Goal: Task Accomplishment & Management: Use online tool/utility

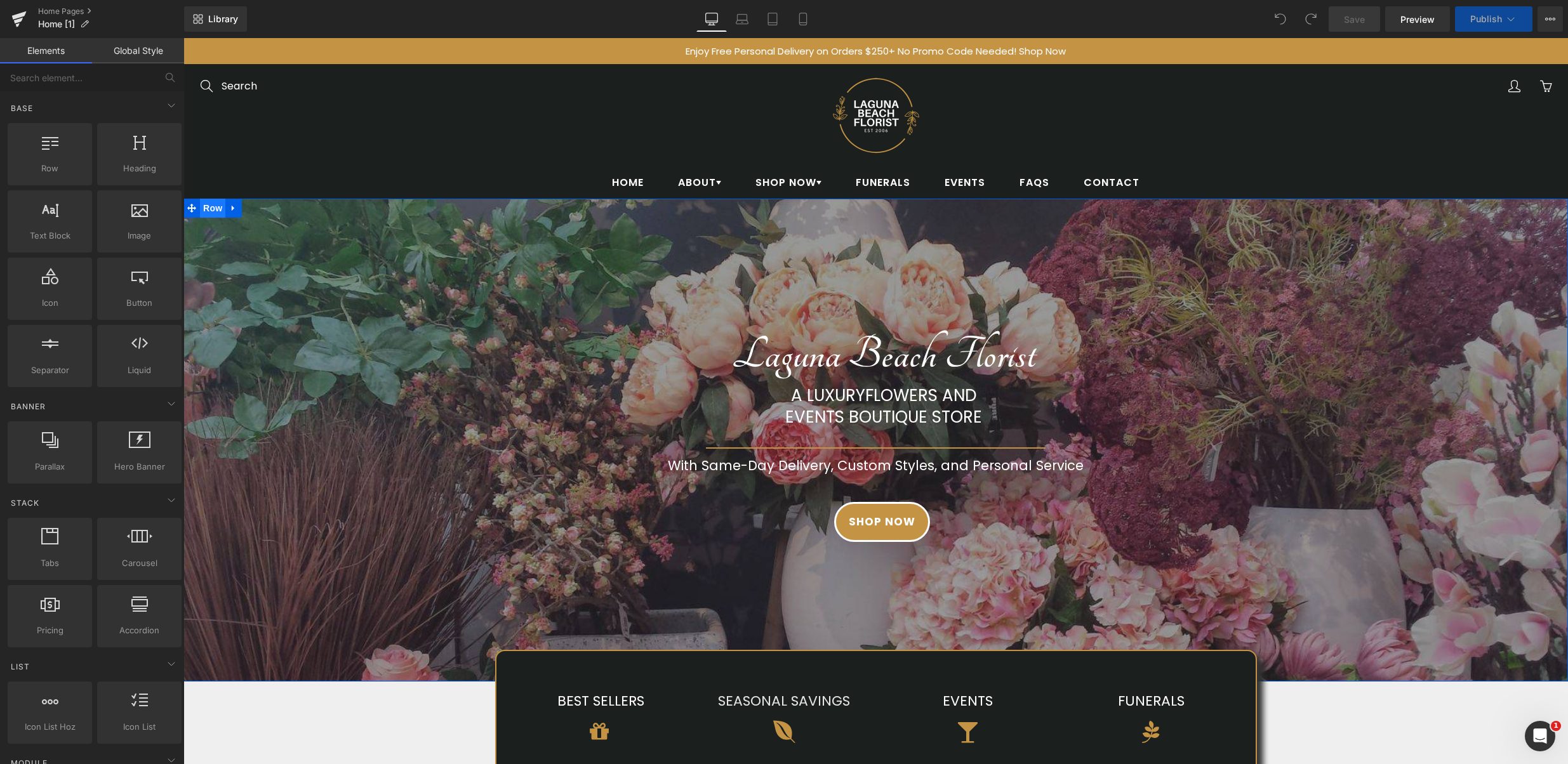
click at [216, 209] on span "Row" at bounding box center [213, 208] width 25 height 19
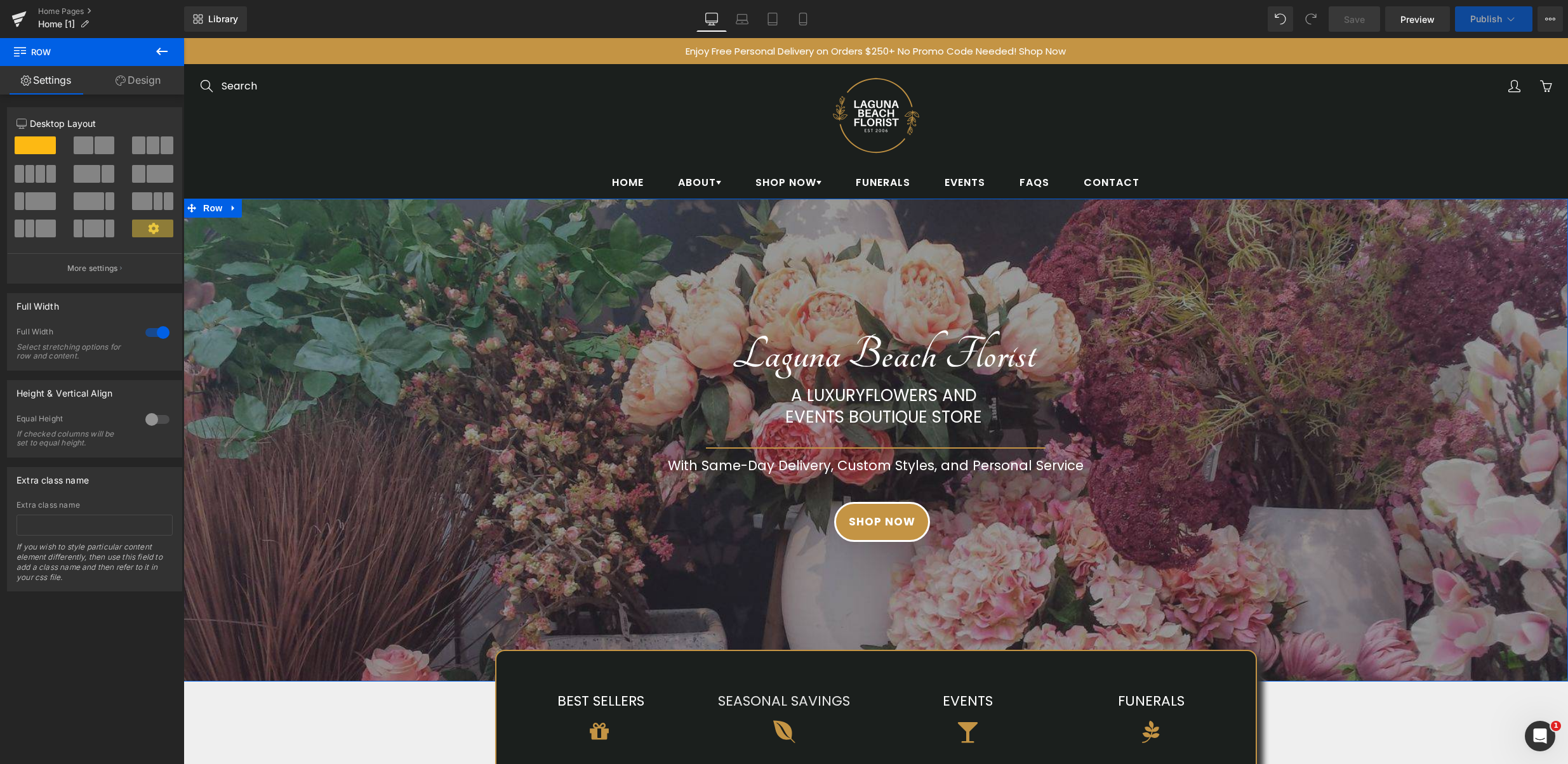
click at [123, 87] on link "Design" at bounding box center [138, 81] width 92 height 29
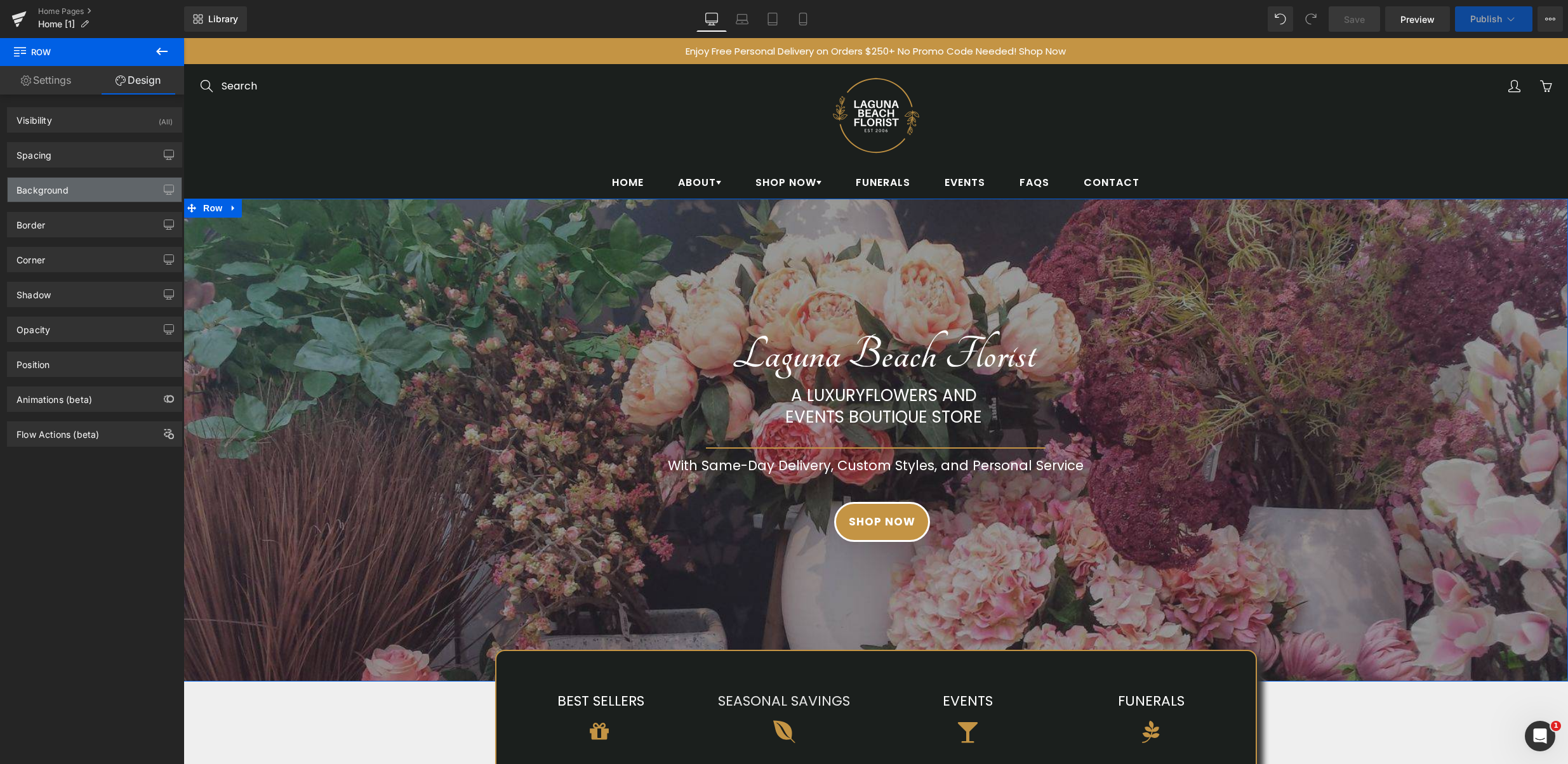
click at [44, 193] on div "Background" at bounding box center [42, 186] width 52 height 18
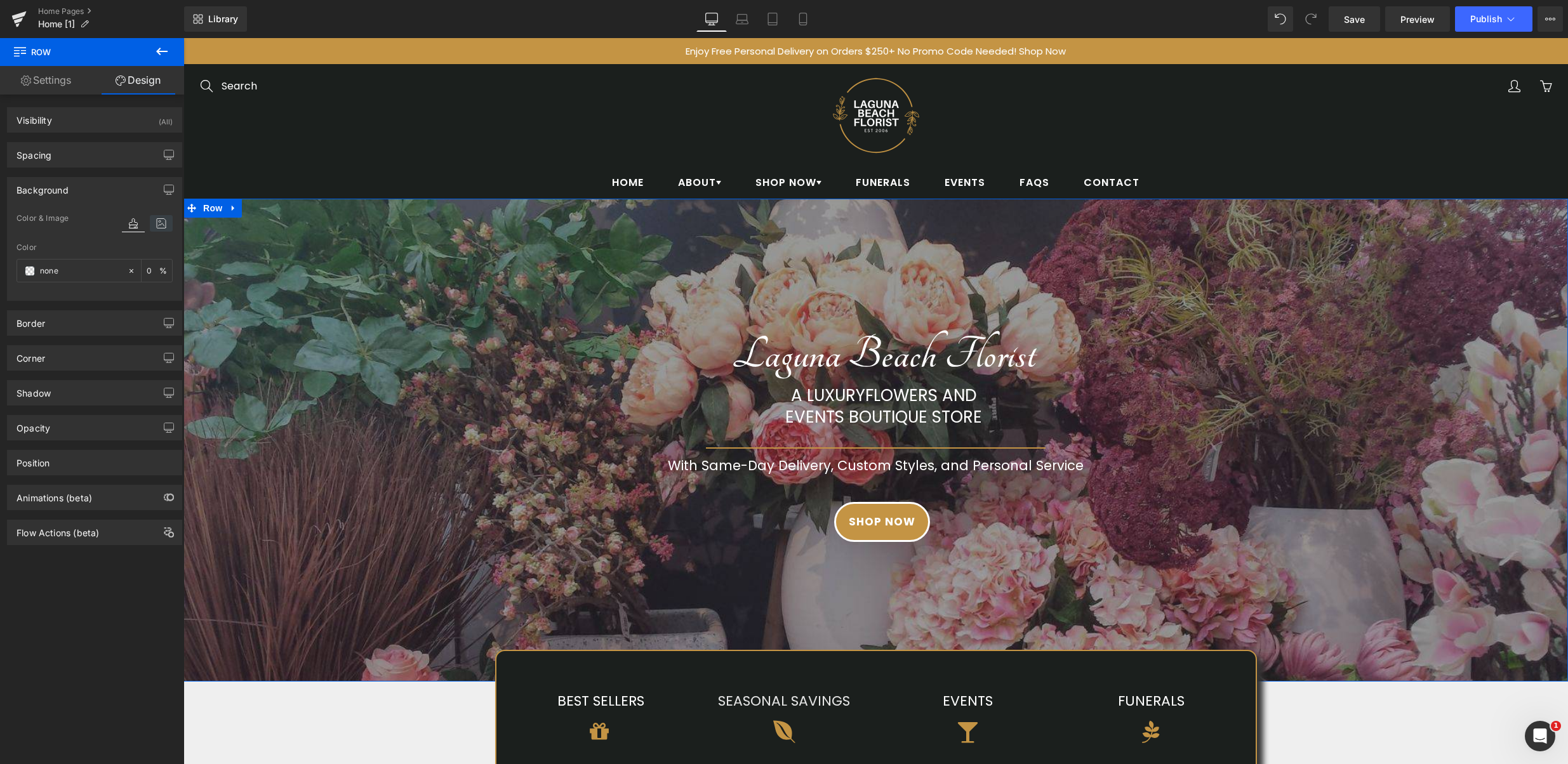
click at [162, 226] on icon at bounding box center [160, 222] width 23 height 16
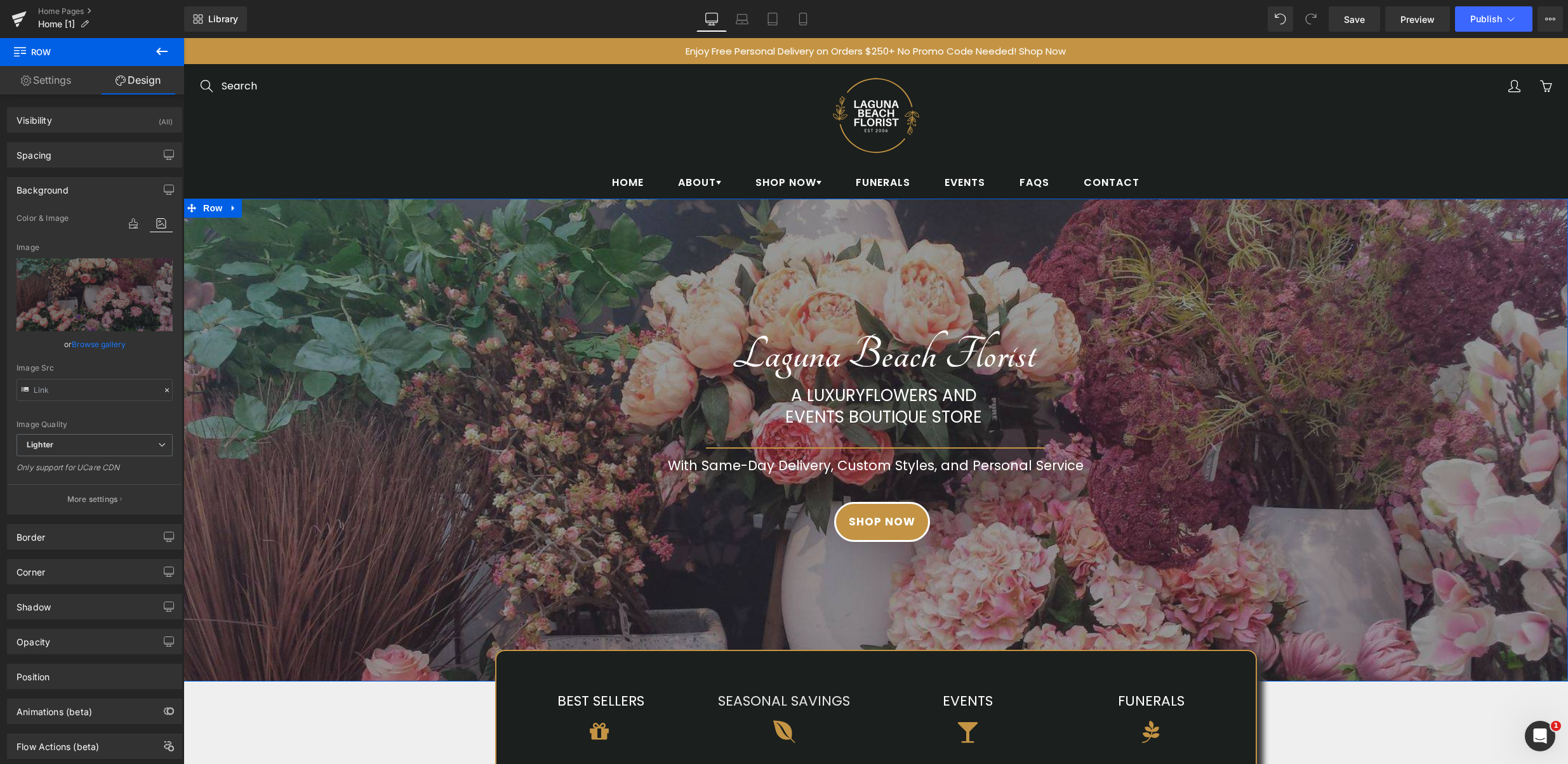
click at [94, 346] on link "Browse gallery" at bounding box center [98, 345] width 54 height 22
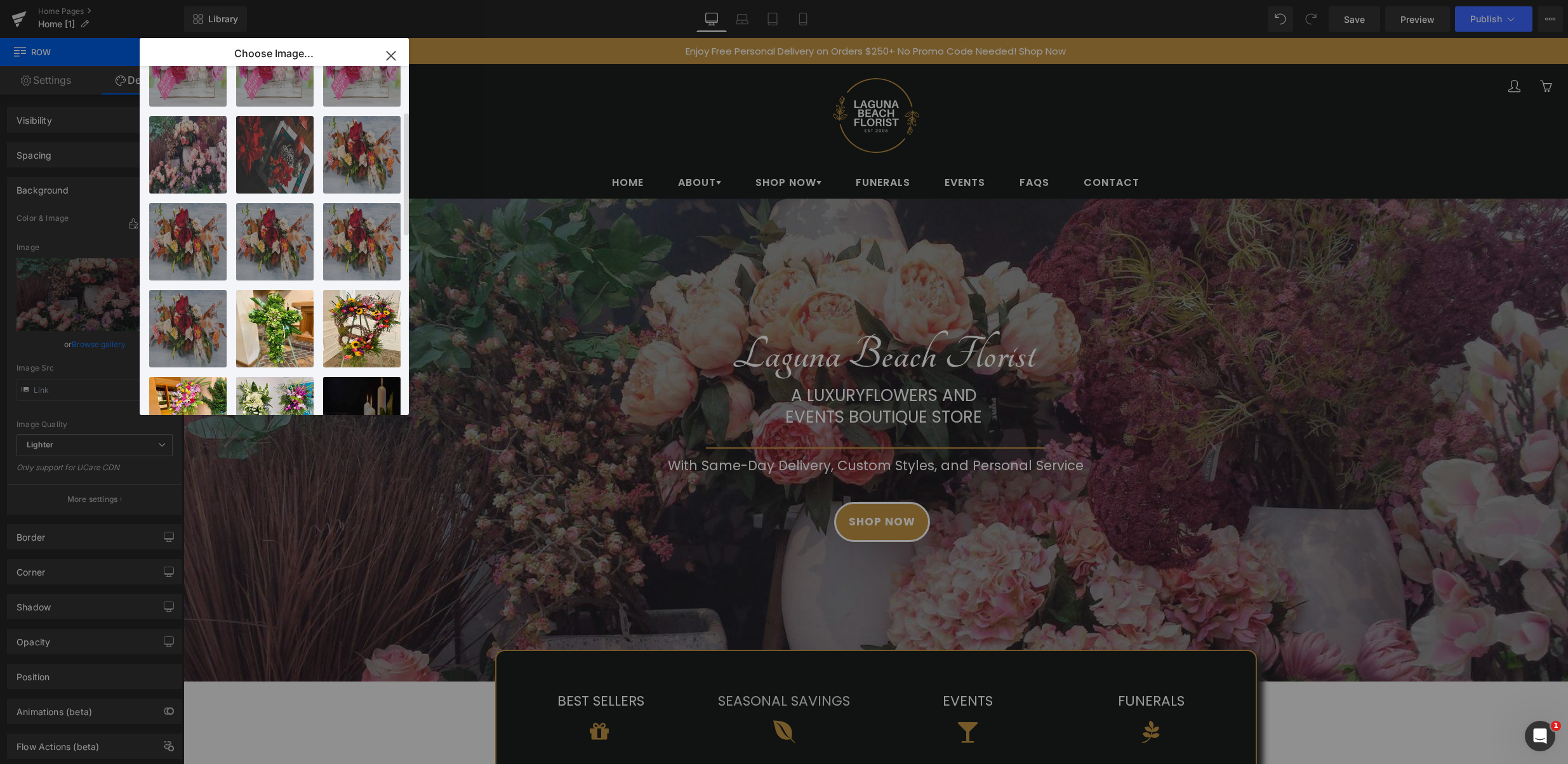
scroll to position [110, 0]
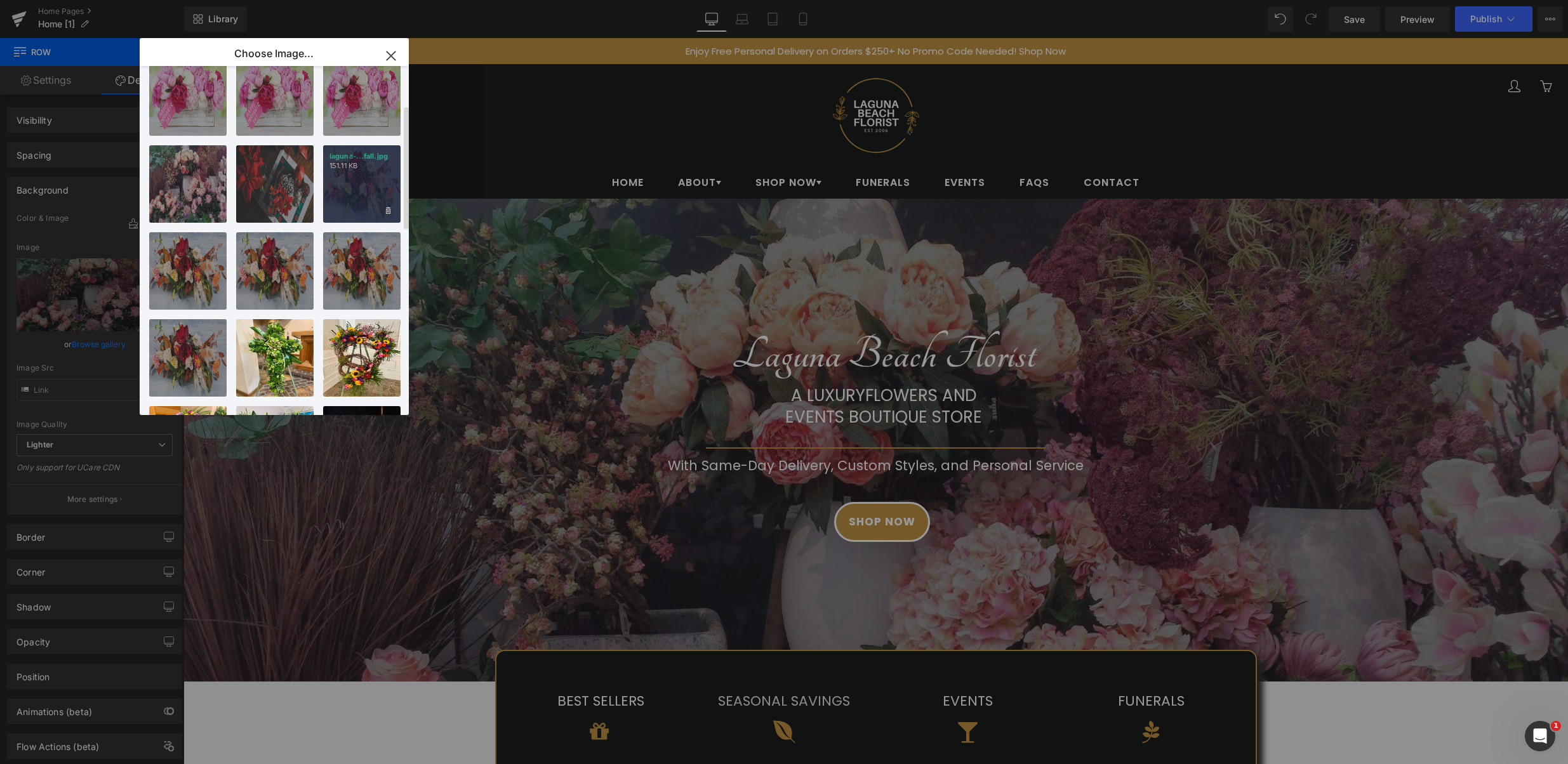
drag, startPoint x: 177, startPoint y: 148, endPoint x: 366, endPoint y: 185, distance: 192.6
click at [366, 185] on div "laguna-...fall.jpg 151.11 KB" at bounding box center [362, 183] width 77 height 77
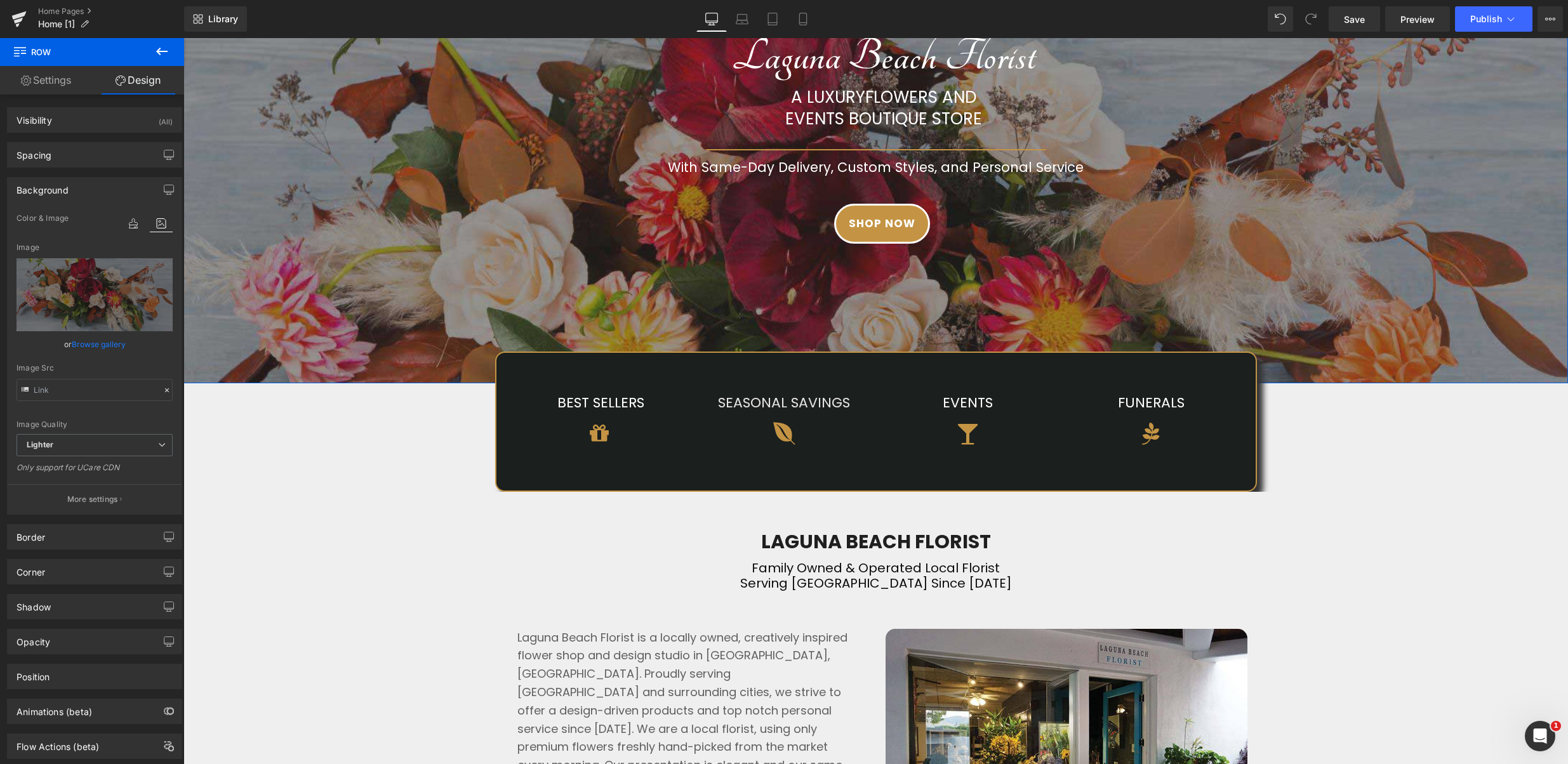
scroll to position [320, 0]
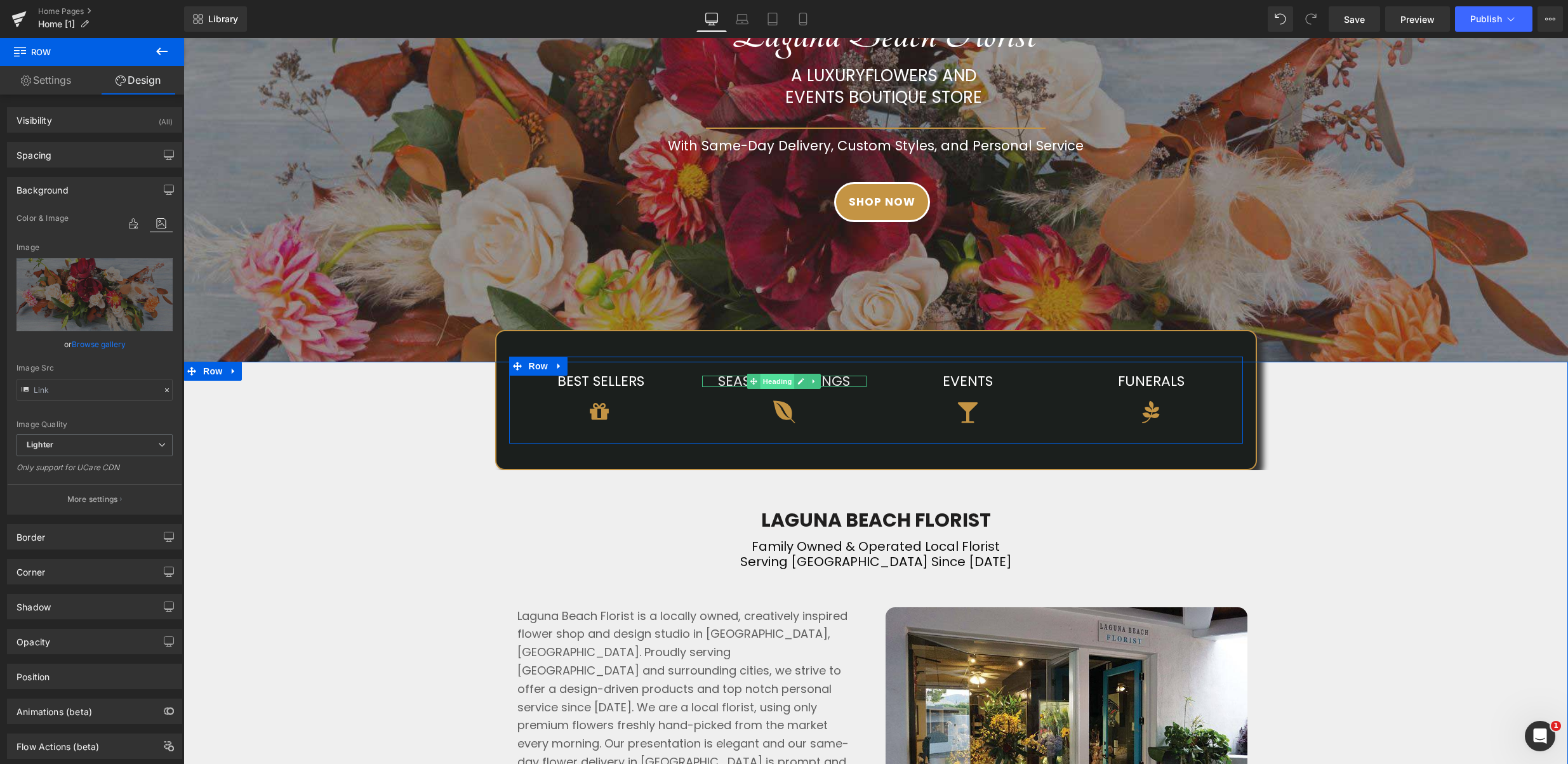
click at [774, 383] on span "Heading" at bounding box center [778, 381] width 34 height 15
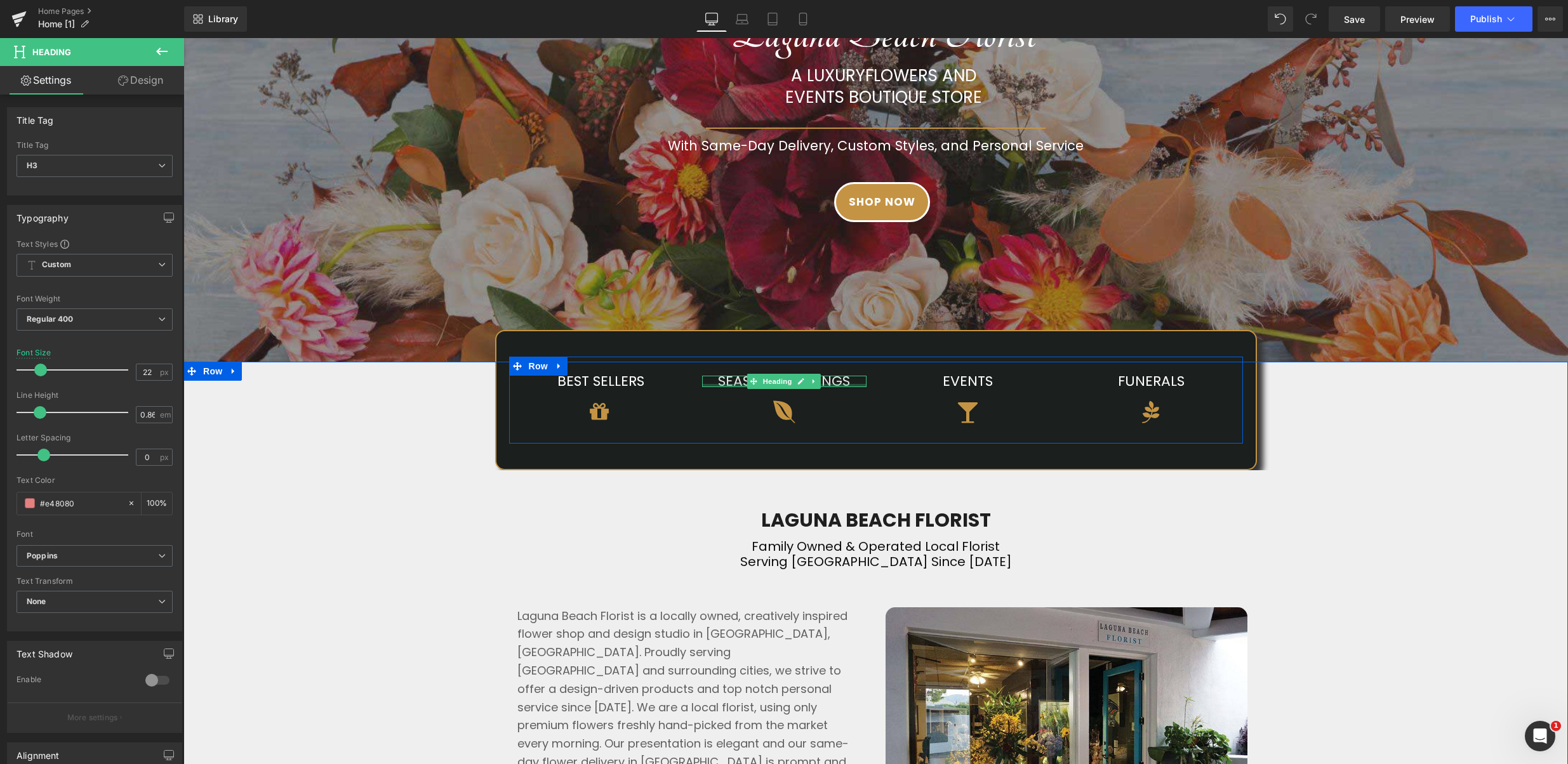
click at [739, 385] on div at bounding box center [784, 385] width 165 height 3
click at [739, 385] on link "SEASONAL SAVINGS" at bounding box center [784, 380] width 132 height 20
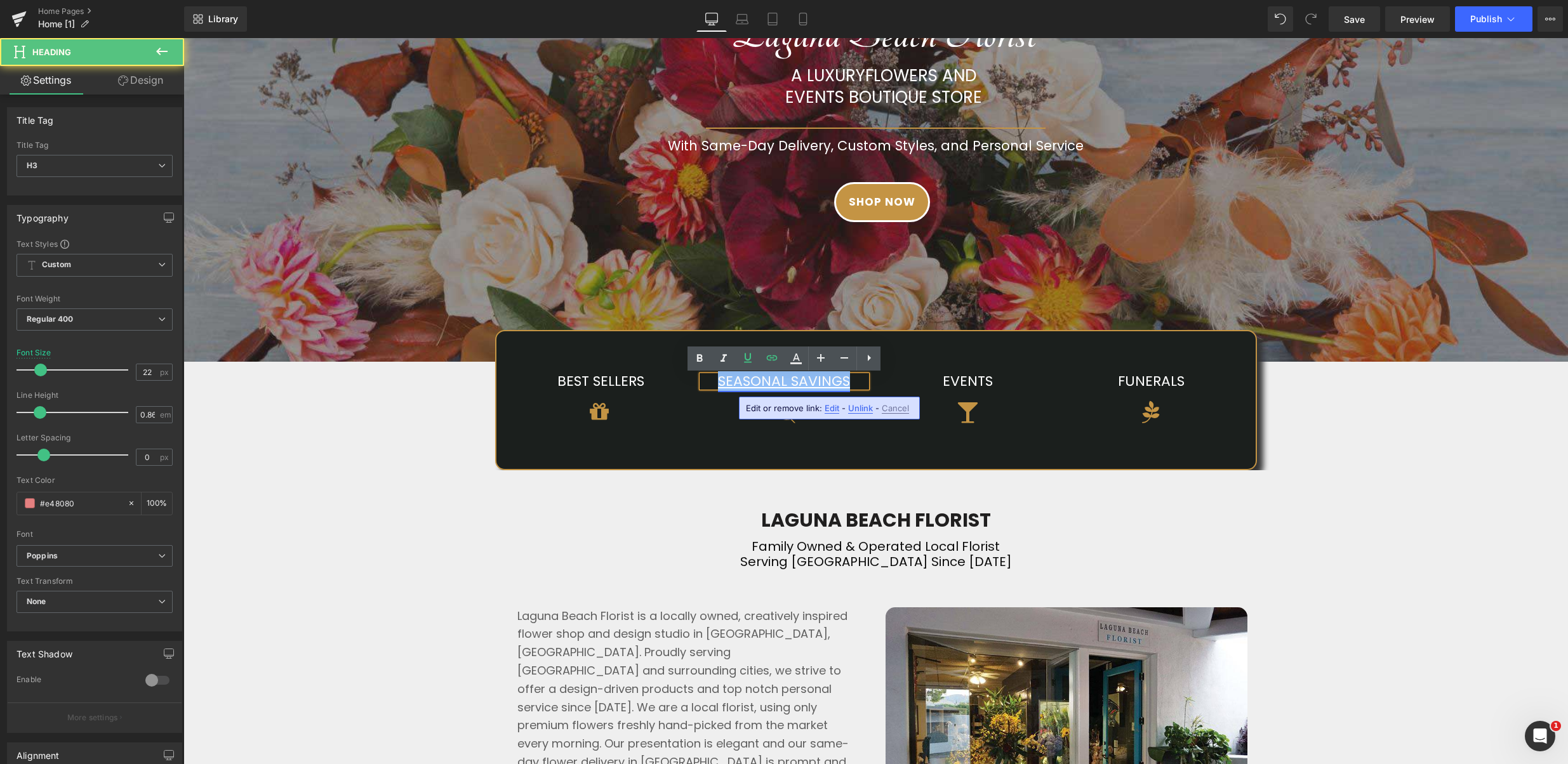
click at [739, 385] on link "SEASONAL SAVINGS" at bounding box center [784, 380] width 132 height 20
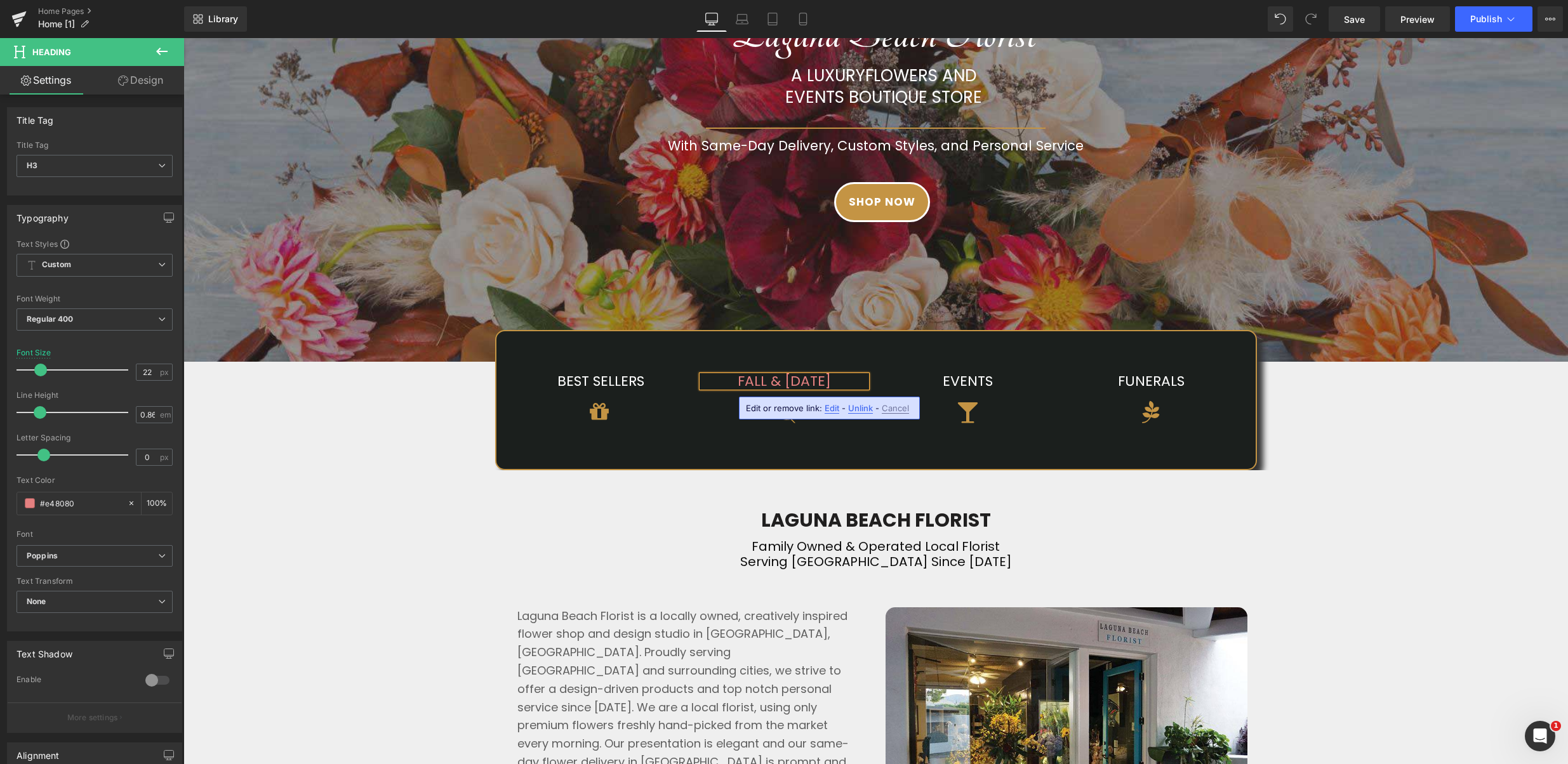
click at [840, 428] on div "FALL & [DATE] Heading Icon" at bounding box center [784, 407] width 183 height 62
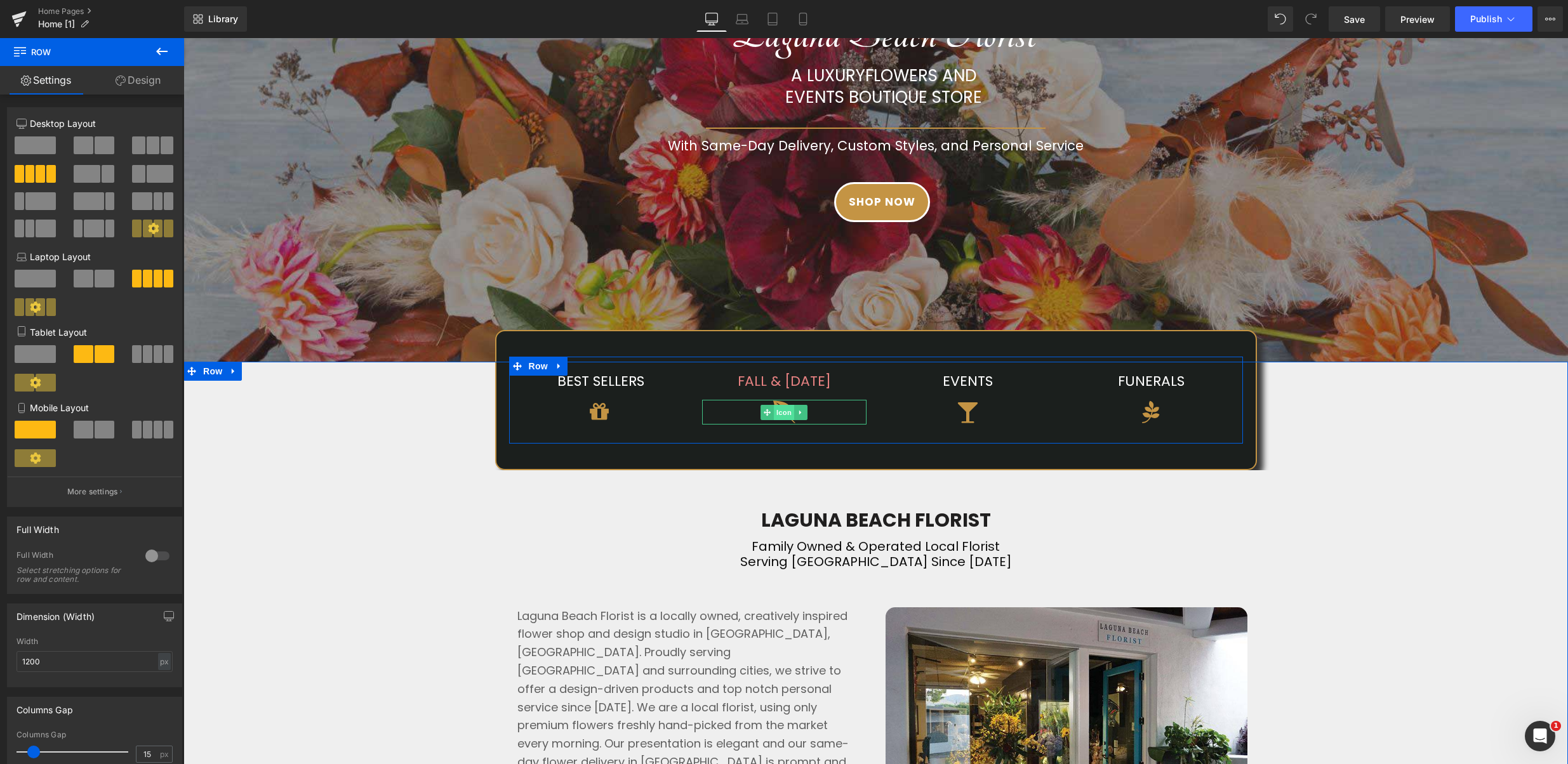
click at [786, 413] on span "Icon" at bounding box center [784, 413] width 20 height 15
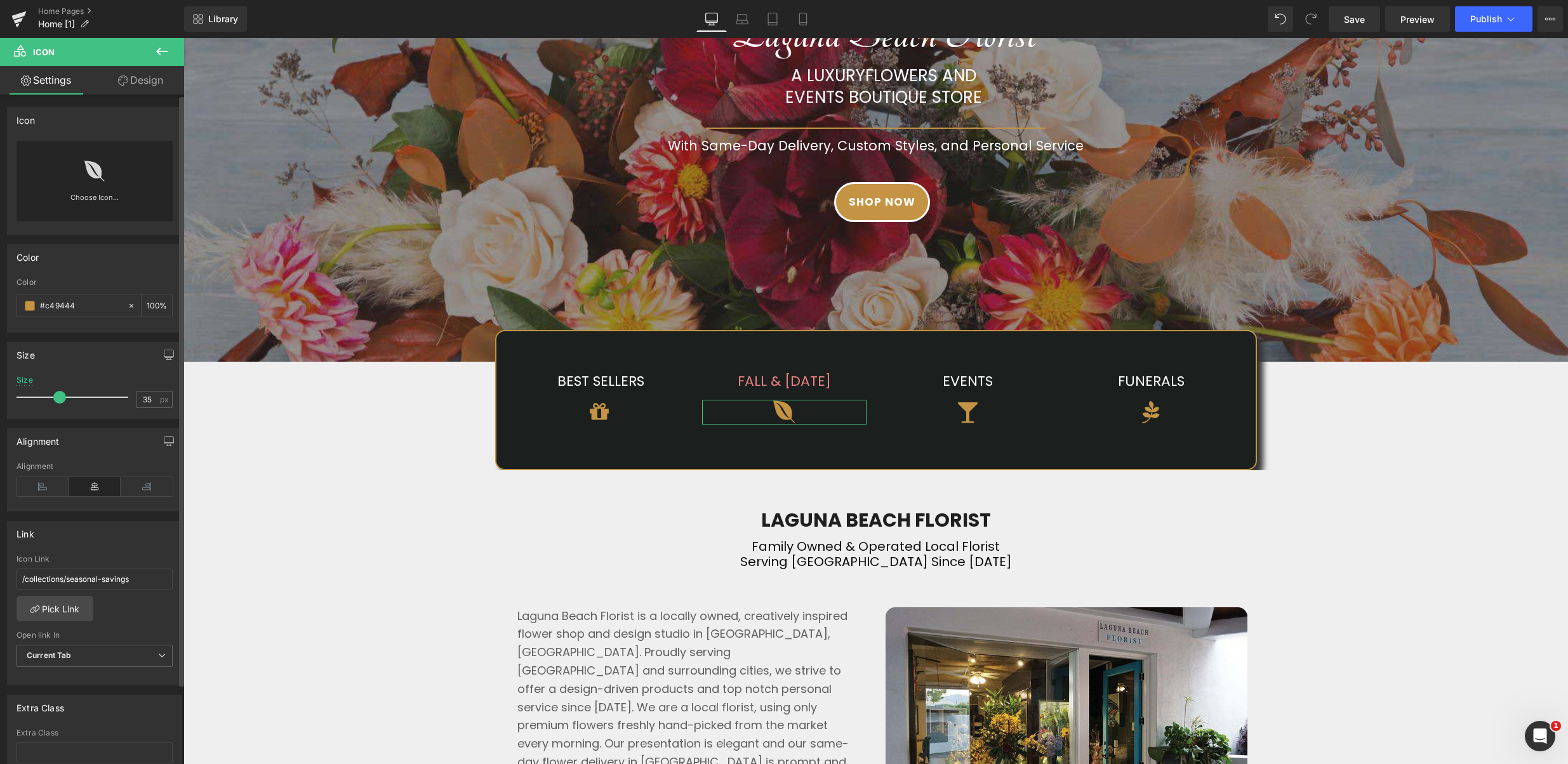
click at [69, 165] on div "Choose Icon..." at bounding box center [94, 181] width 156 height 81
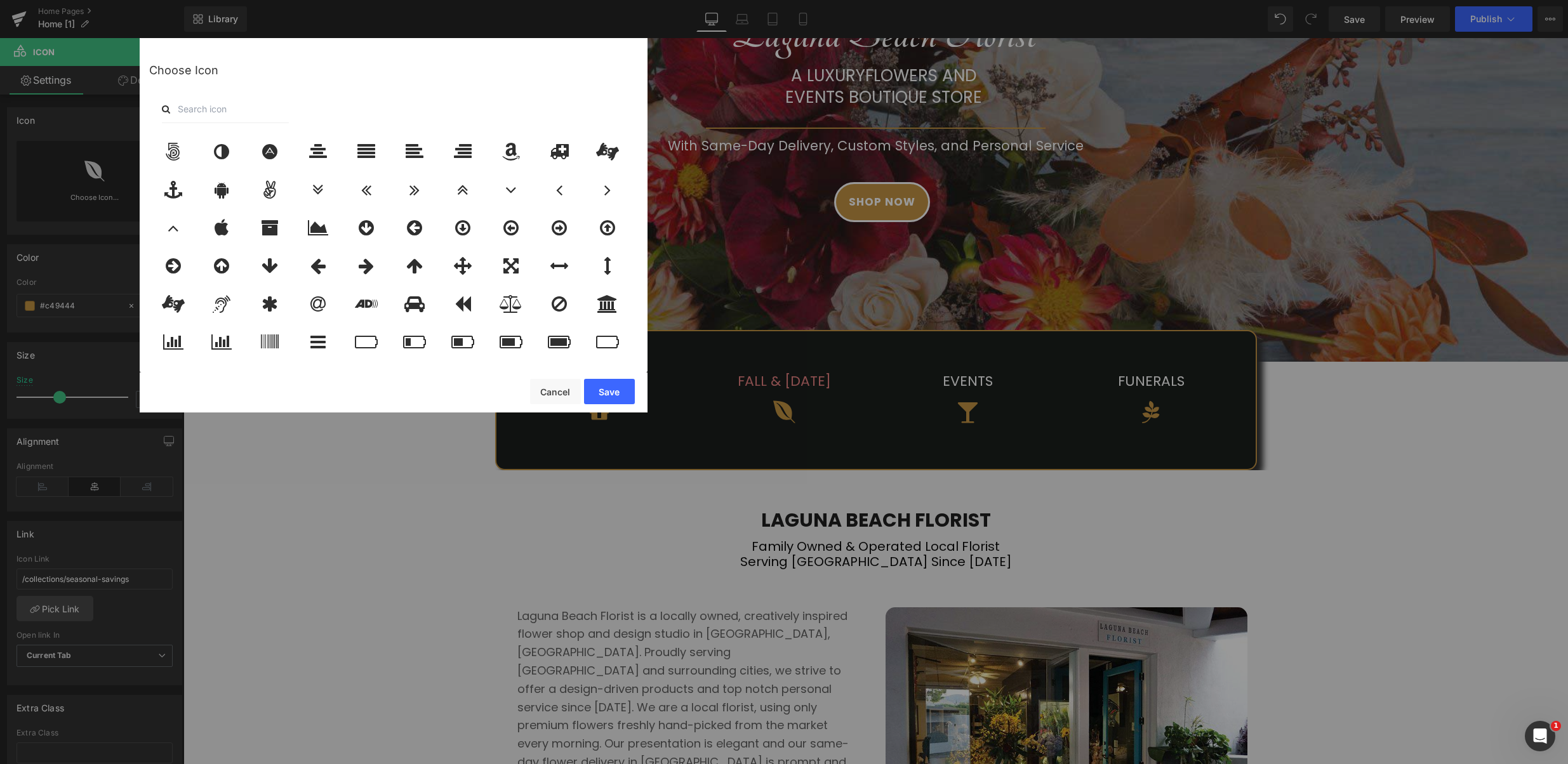
click at [252, 108] on input "text" at bounding box center [226, 109] width 127 height 28
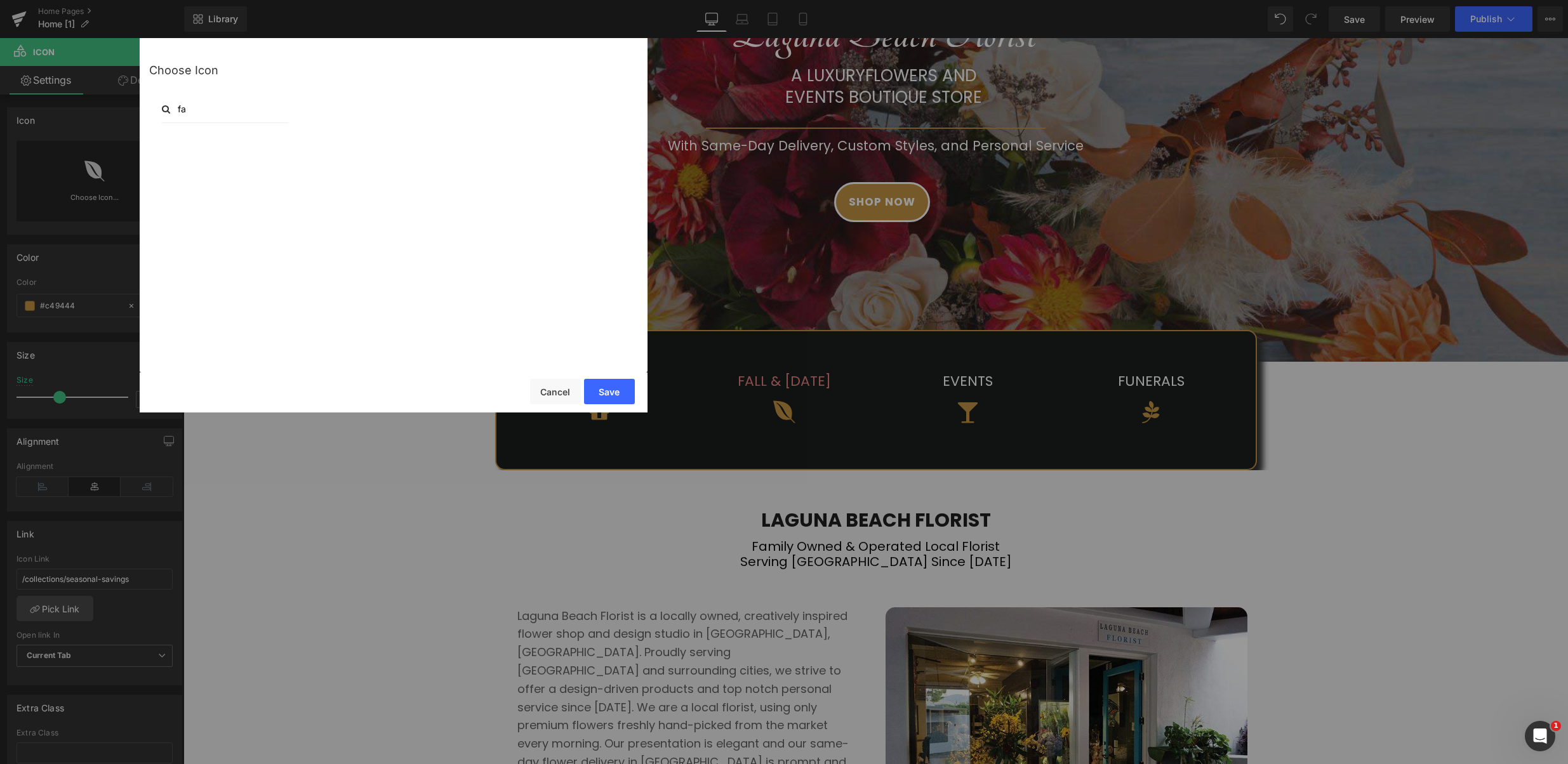
type input "f"
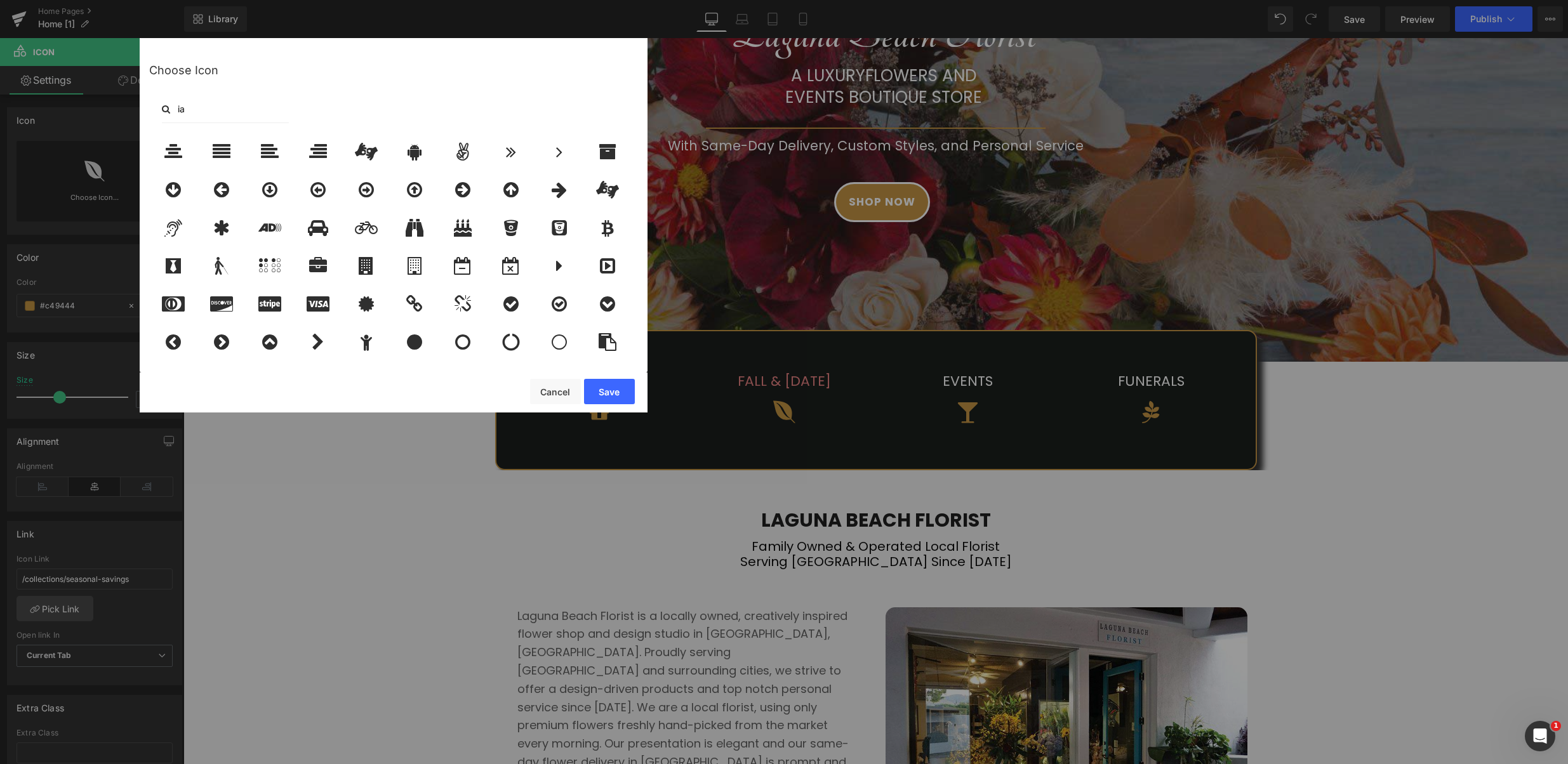
type input "i"
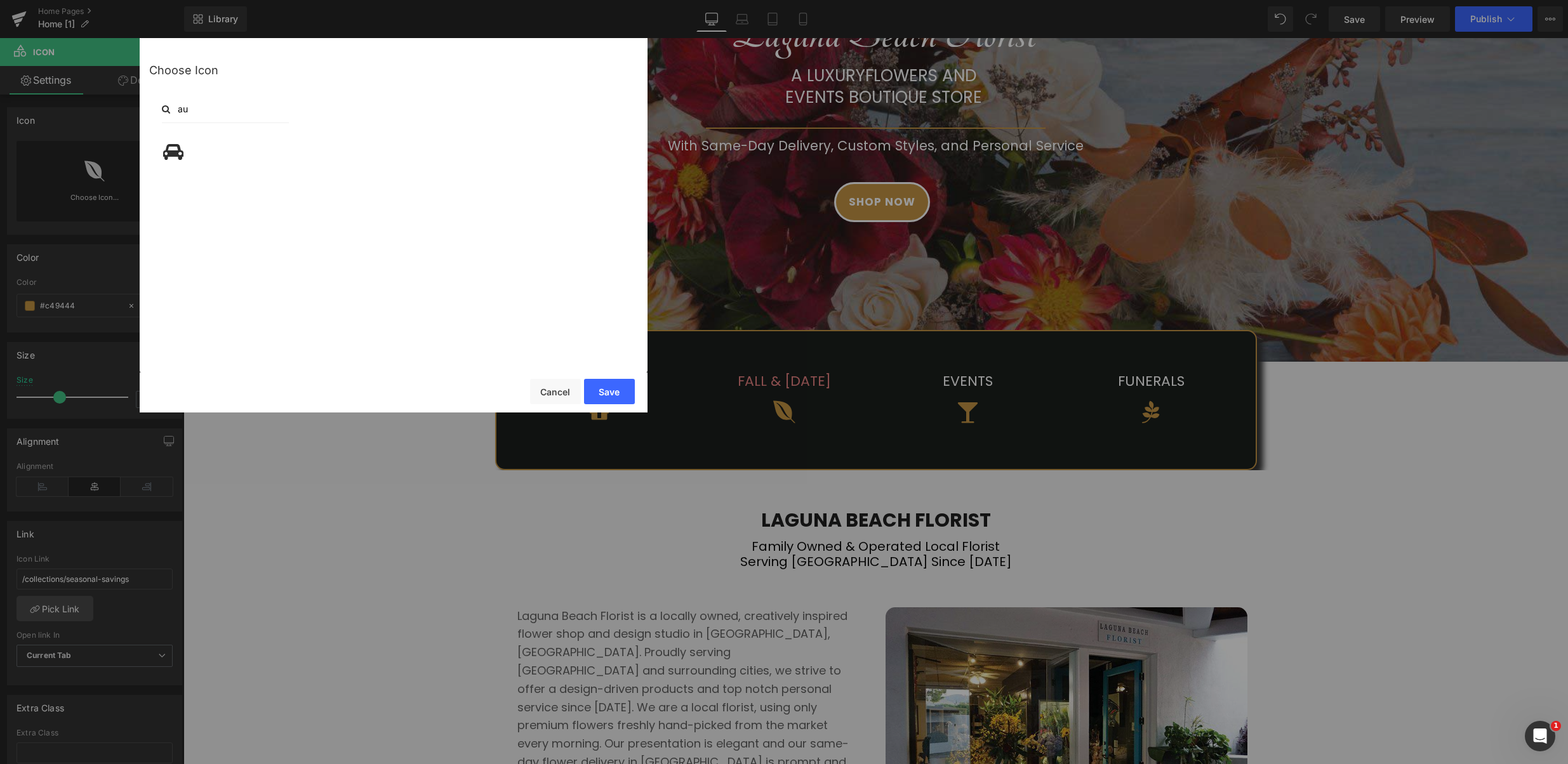
type input "a"
type input "leaf"
click at [170, 147] on icon at bounding box center [173, 151] width 18 height 18
click at [614, 394] on button "Save" at bounding box center [610, 391] width 51 height 25
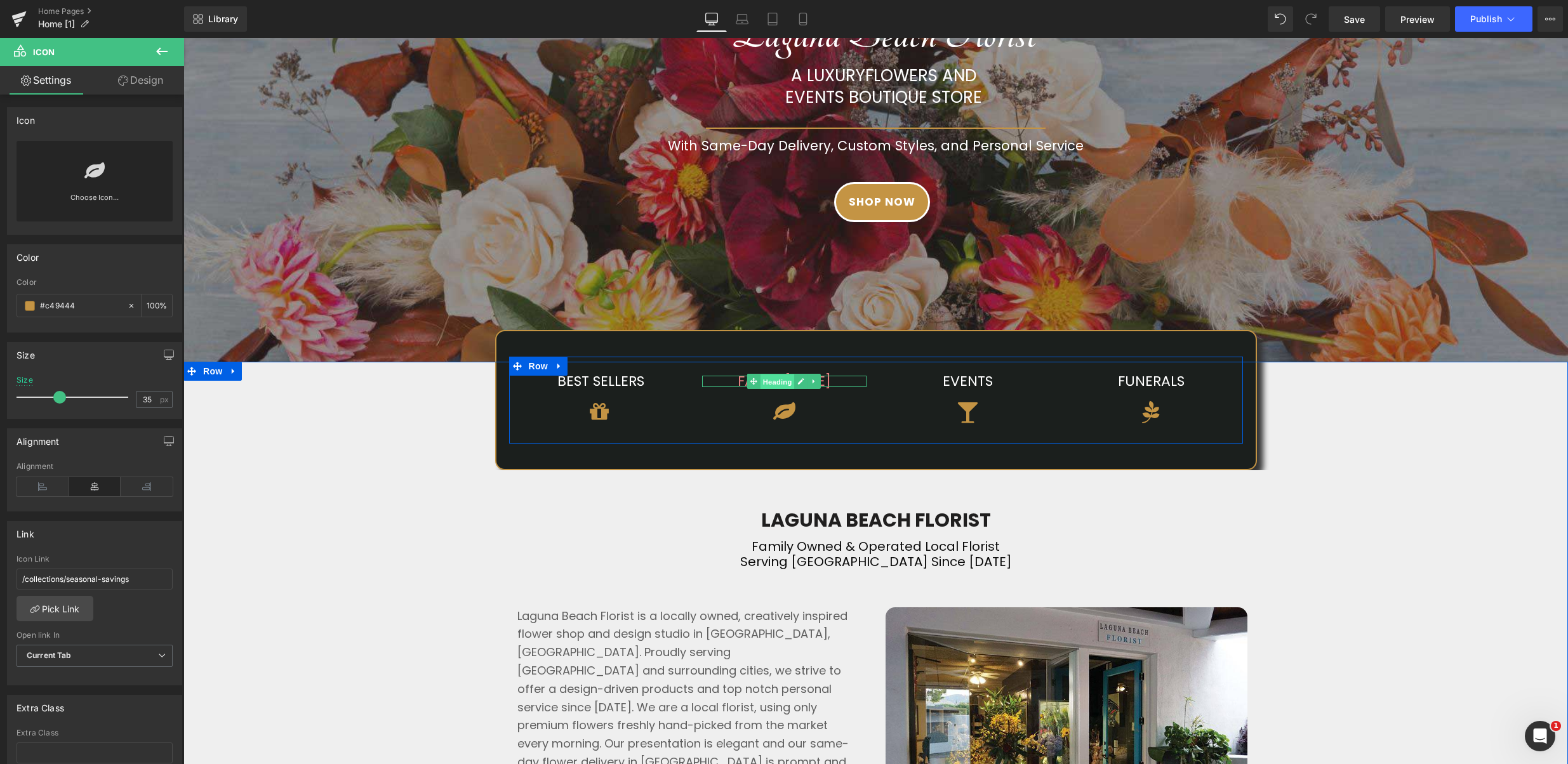
click at [778, 385] on span "Heading" at bounding box center [778, 382] width 34 height 15
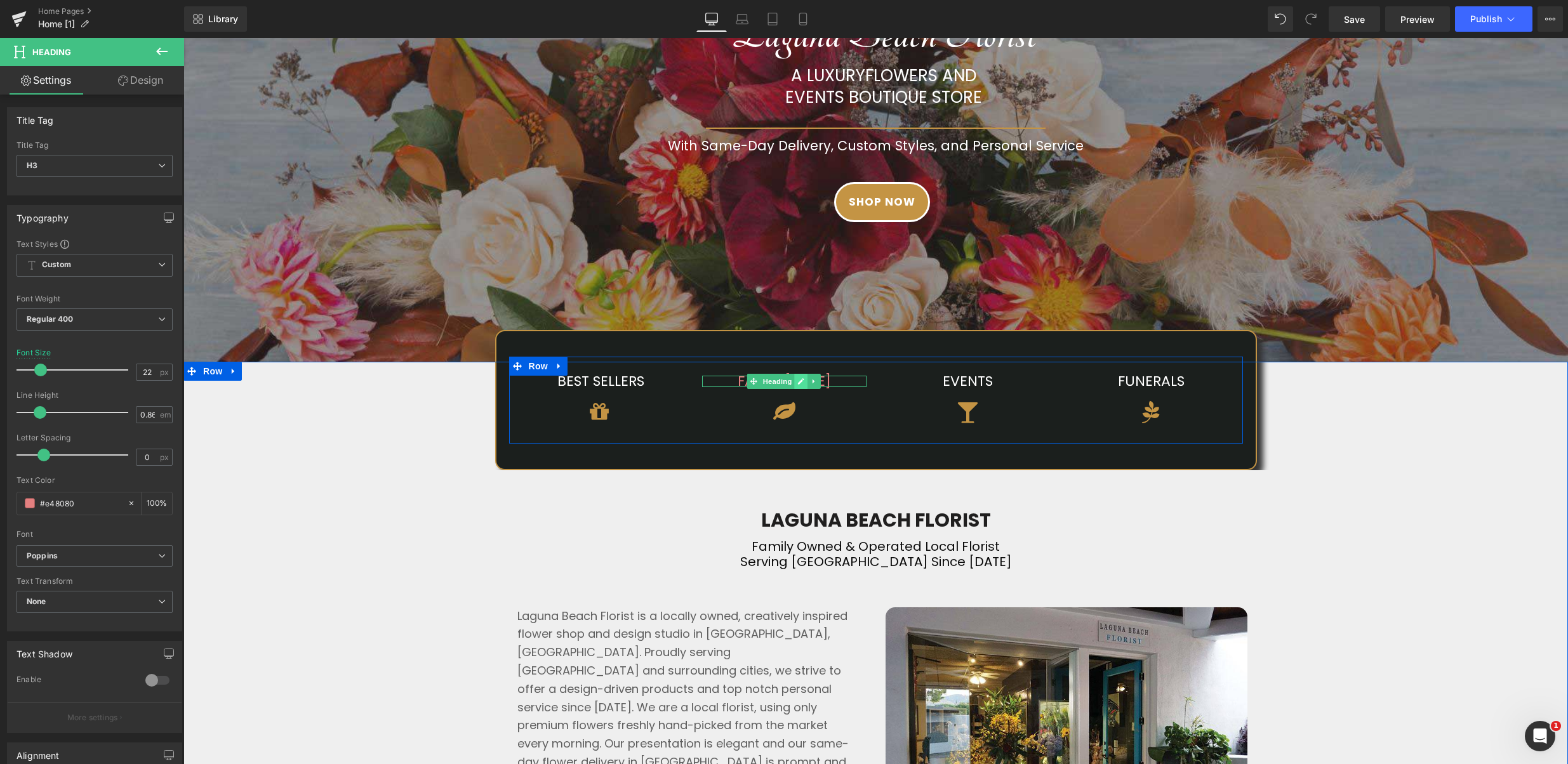
click at [799, 381] on icon at bounding box center [801, 381] width 6 height 6
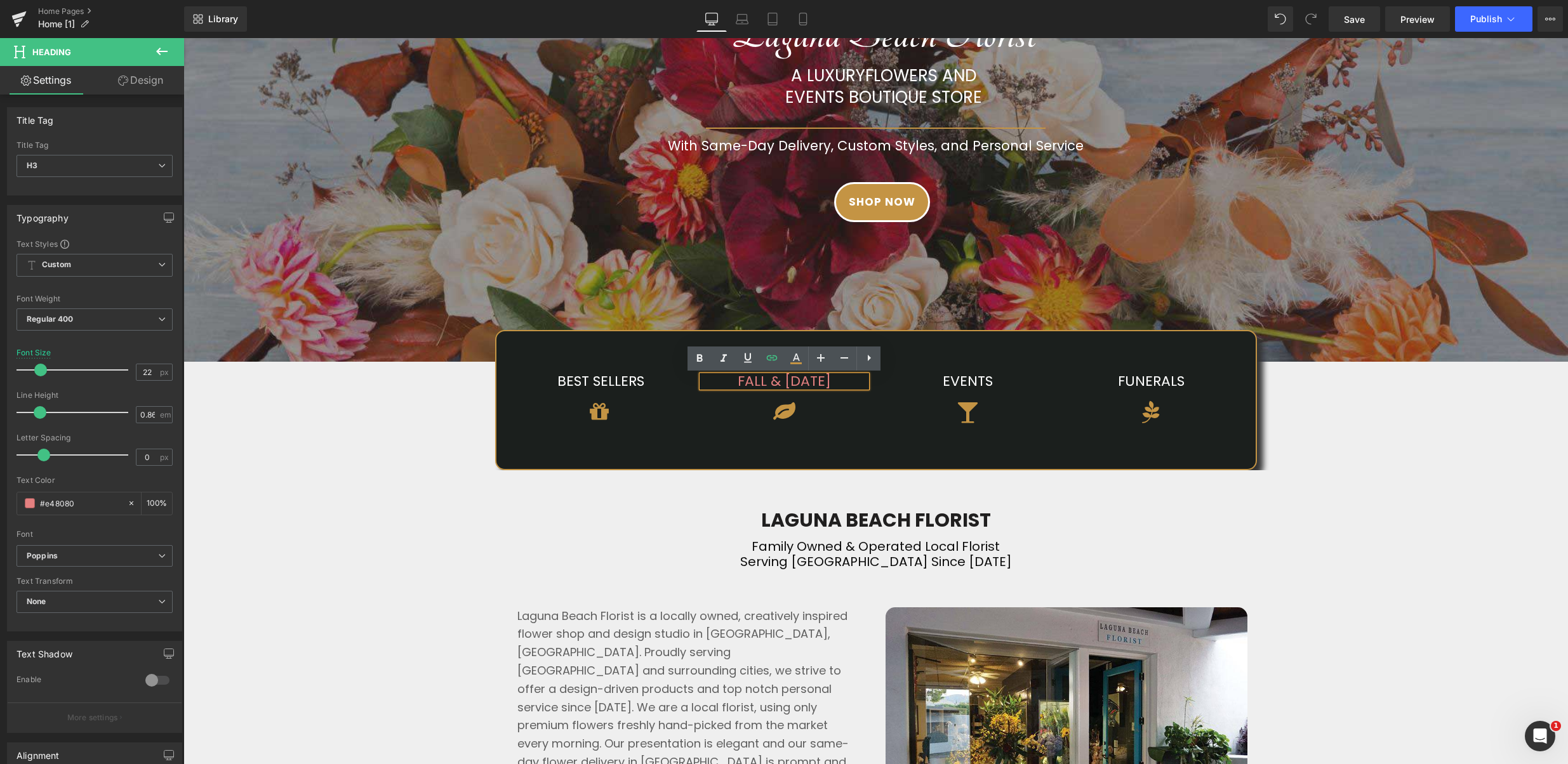
click at [789, 384] on h3 "FALL & [DATE]" at bounding box center [784, 382] width 165 height 12
click at [772, 360] on icon at bounding box center [772, 357] width 11 height 5
click at [851, 0] on div "Text Color Highlight Color #333333 Choose Image... Back to Library Insert mothe…" at bounding box center [784, 0] width 1568 height 0
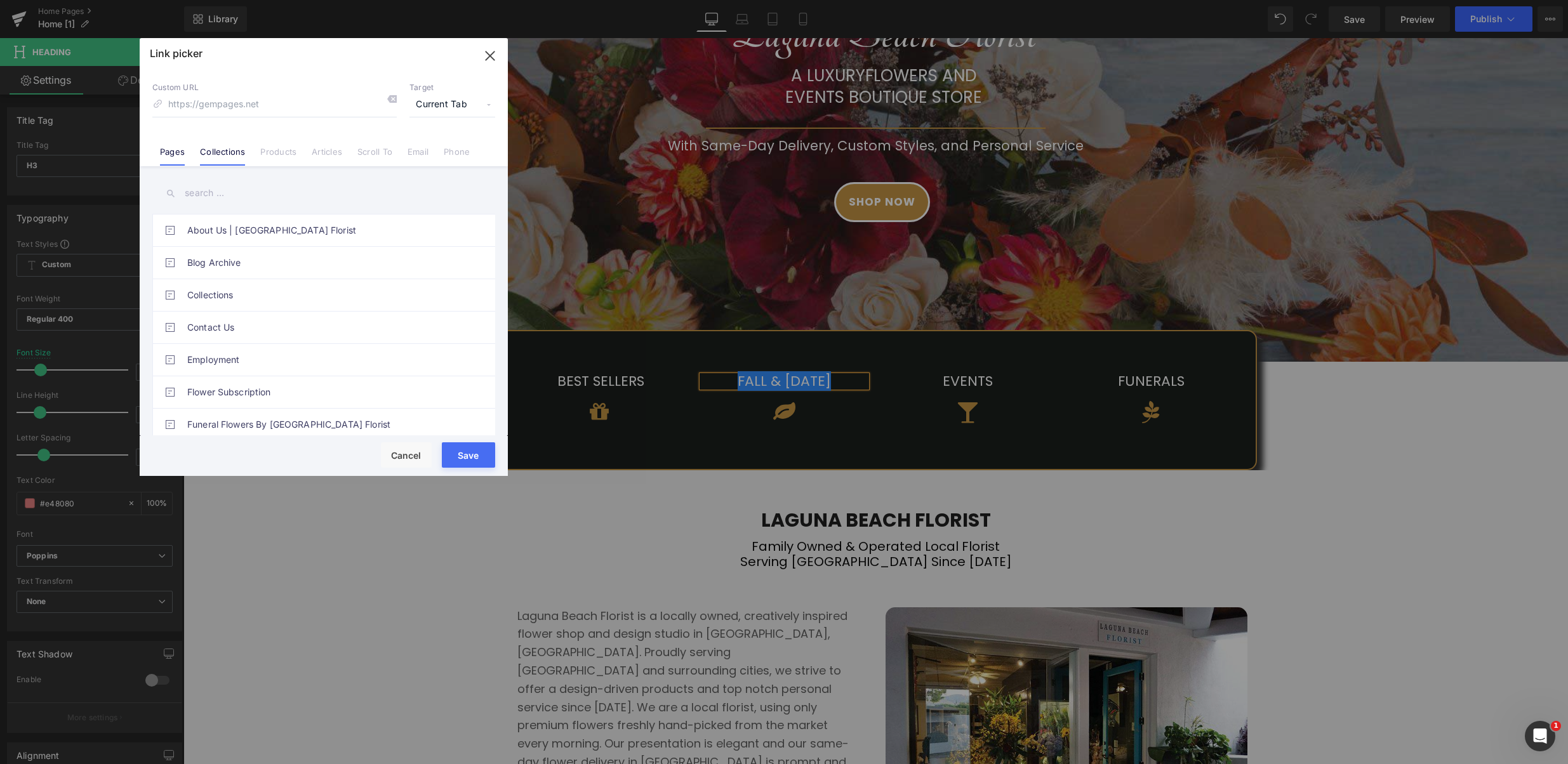
click at [224, 159] on link "Collections" at bounding box center [222, 156] width 45 height 19
click at [262, 317] on link "Fall & [DATE]" at bounding box center [327, 327] width 279 height 31
click at [479, 451] on button "Save" at bounding box center [468, 455] width 53 height 25
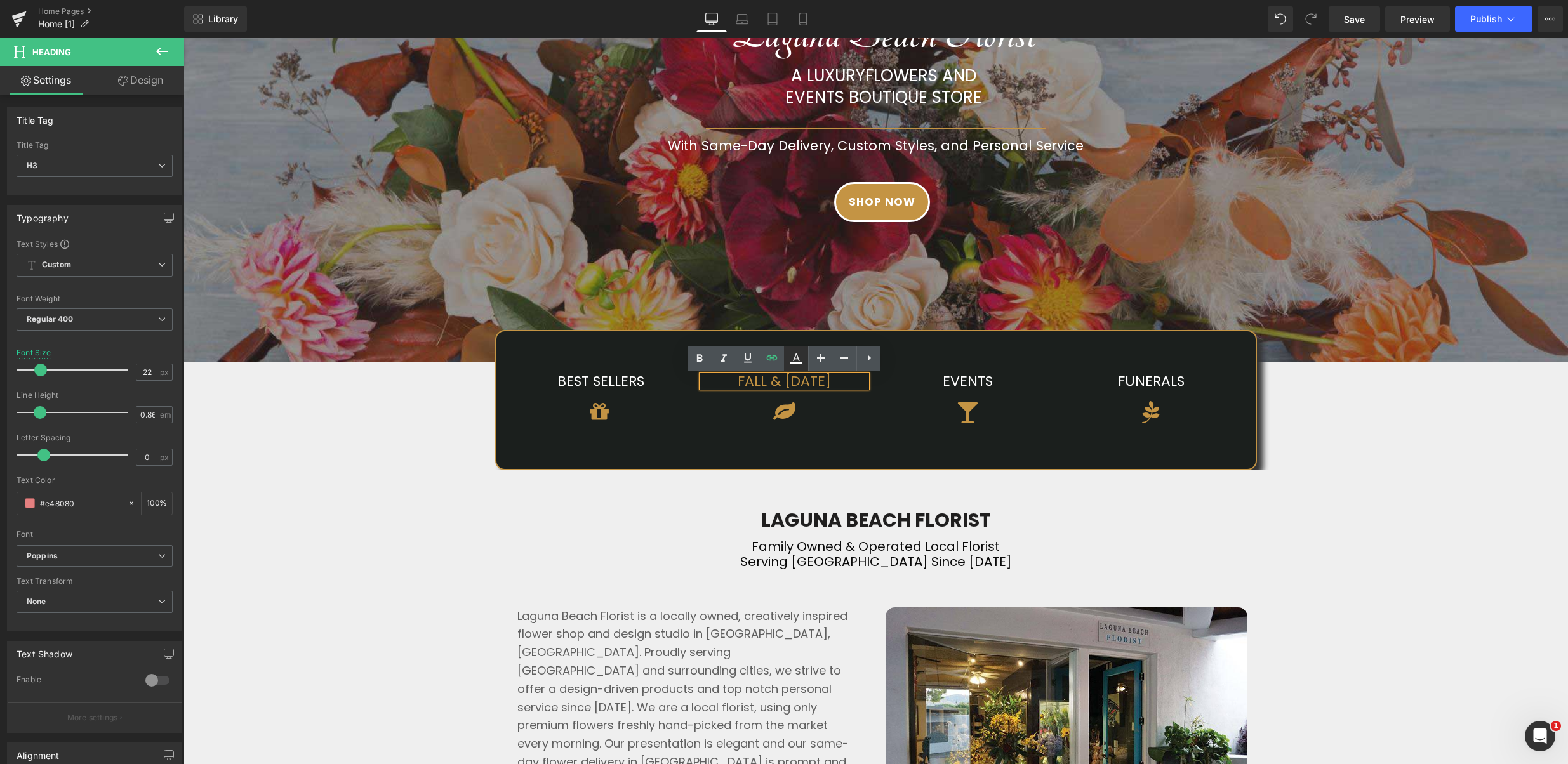
click at [794, 361] on icon at bounding box center [796, 359] width 15 height 15
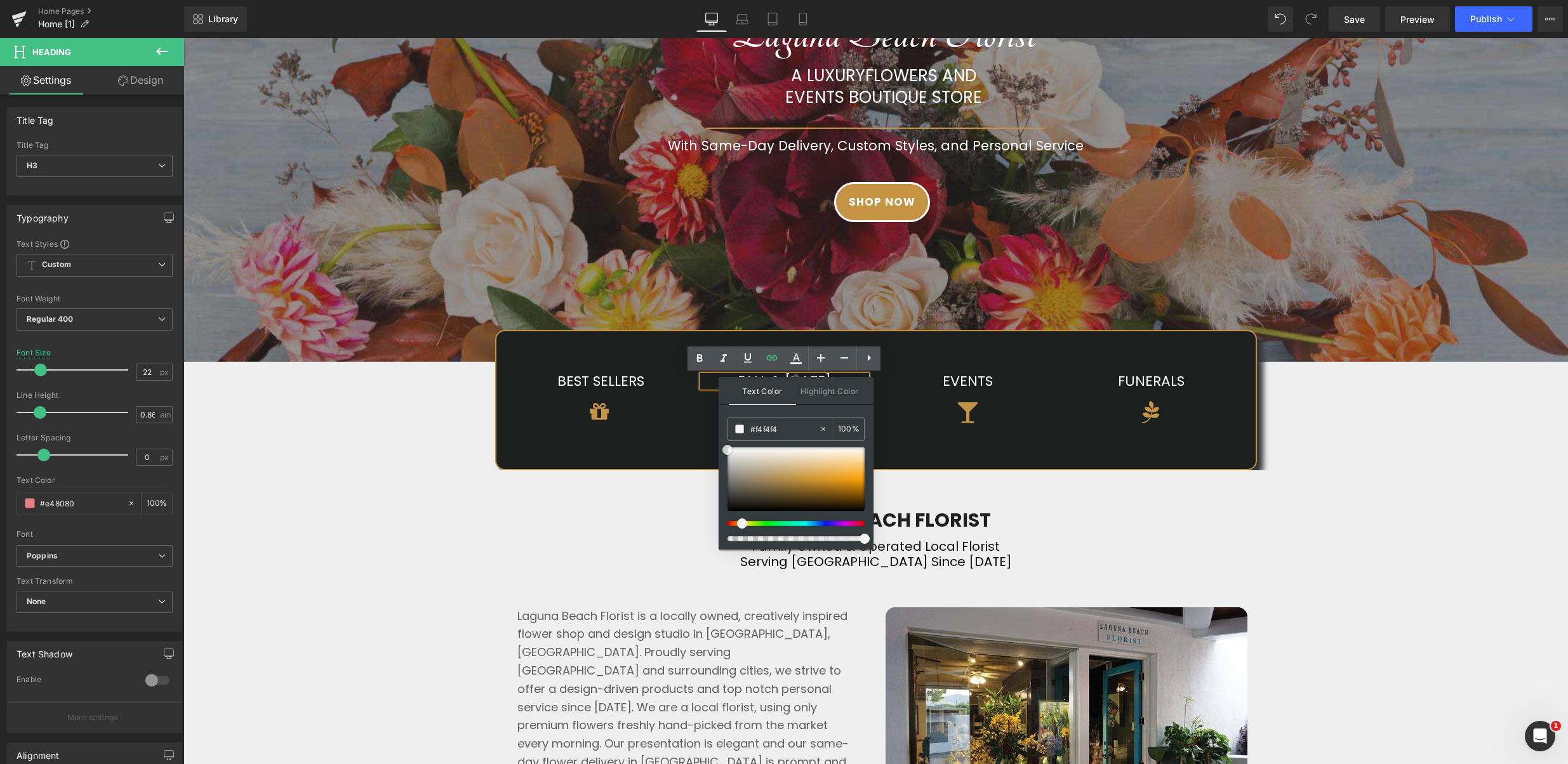
drag, startPoint x: 767, startPoint y: 469, endPoint x: 718, endPoint y: 448, distance: 53.3
click at [718, 448] on div "Text Color Highlight Color #333333 #c49444 100 % transparent 0 %" at bounding box center [795, 463] width 155 height 172
drag, startPoint x: 904, startPoint y: 480, endPoint x: 710, endPoint y: 431, distance: 200.1
click at [706, 424] on div "Icon" at bounding box center [784, 412] width 165 height 25
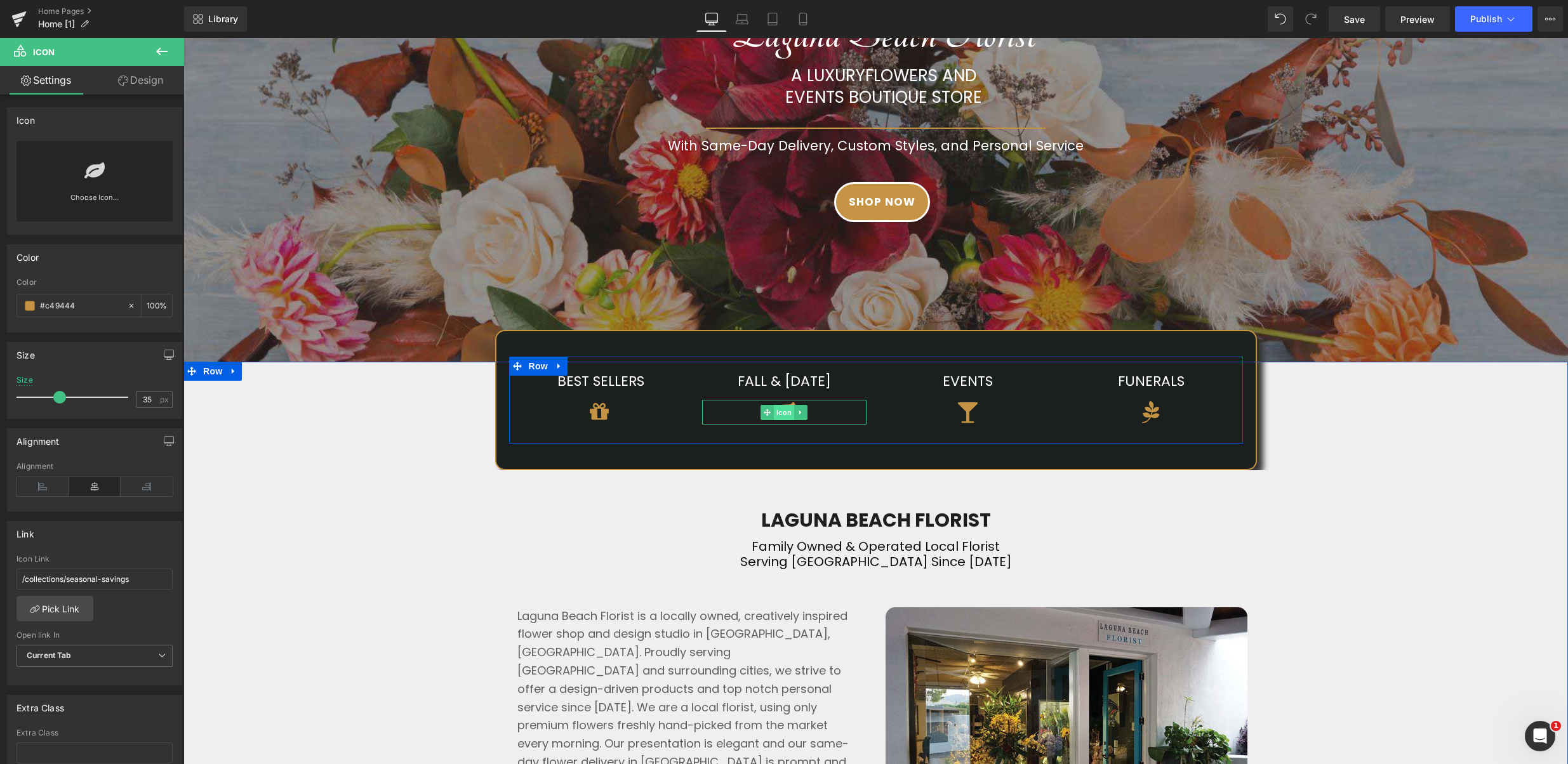
click at [777, 414] on span "Icon" at bounding box center [784, 413] width 20 height 15
click at [106, 581] on input "/collections/seasonal-savings" at bounding box center [94, 579] width 156 height 21
click at [78, 600] on link "Pick Link" at bounding box center [54, 609] width 76 height 25
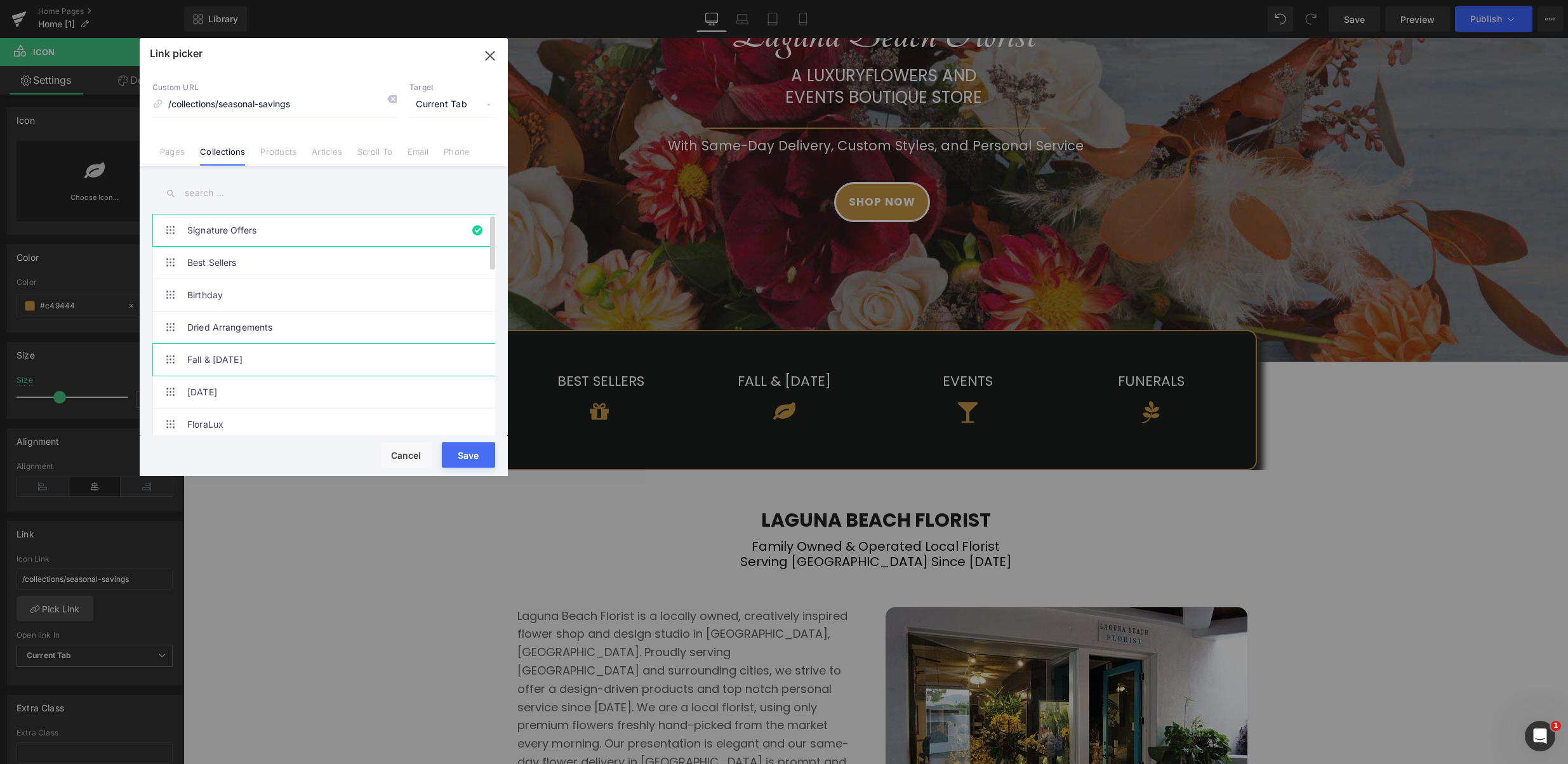
click at [265, 350] on link "Fall & [DATE]" at bounding box center [327, 359] width 279 height 31
drag, startPoint x: 467, startPoint y: 449, endPoint x: 253, endPoint y: 409, distance: 217.7
click at [467, 449] on button "Save" at bounding box center [468, 455] width 53 height 25
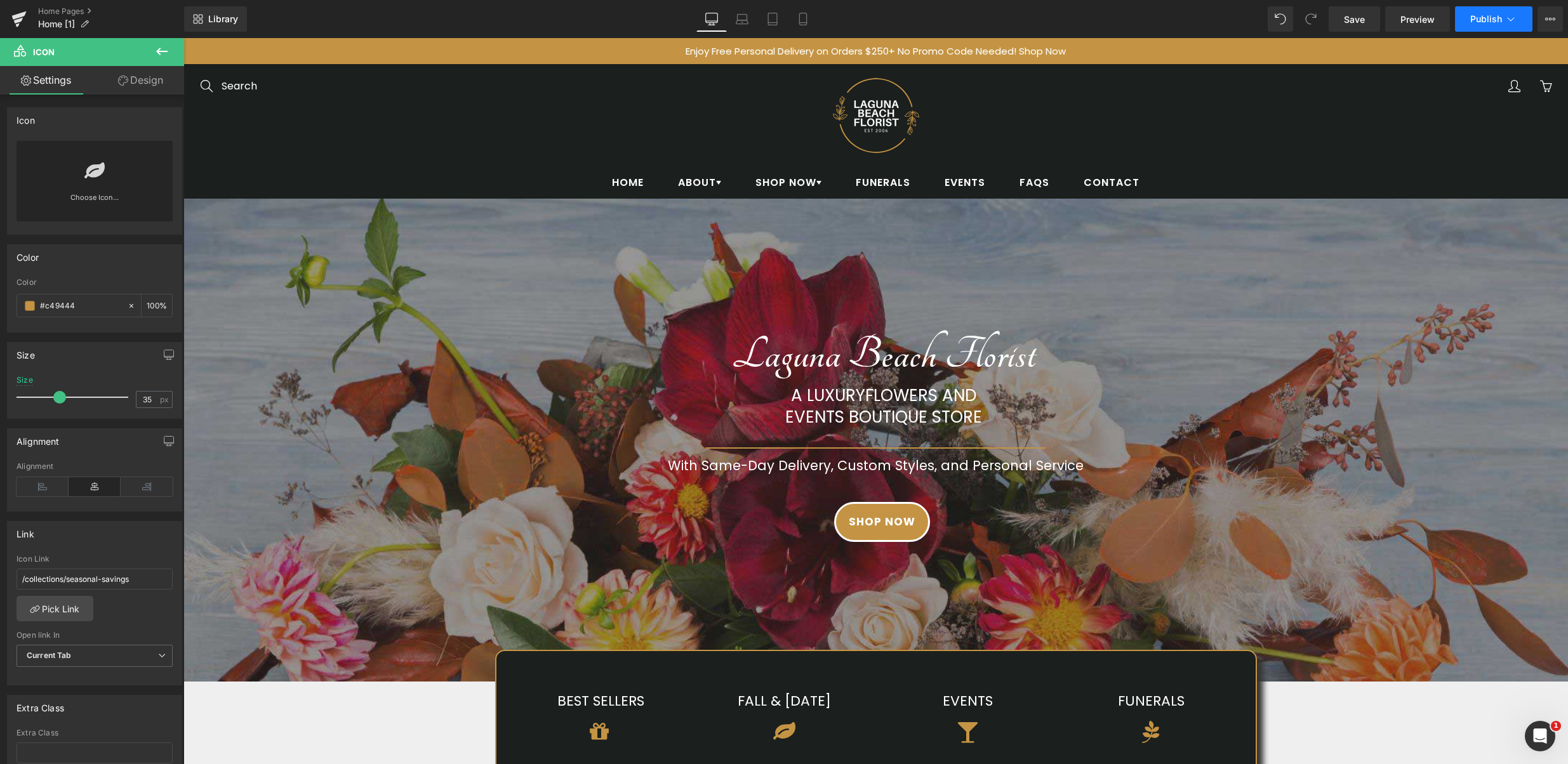
click at [1482, 20] on span "Publish" at bounding box center [1486, 19] width 31 height 10
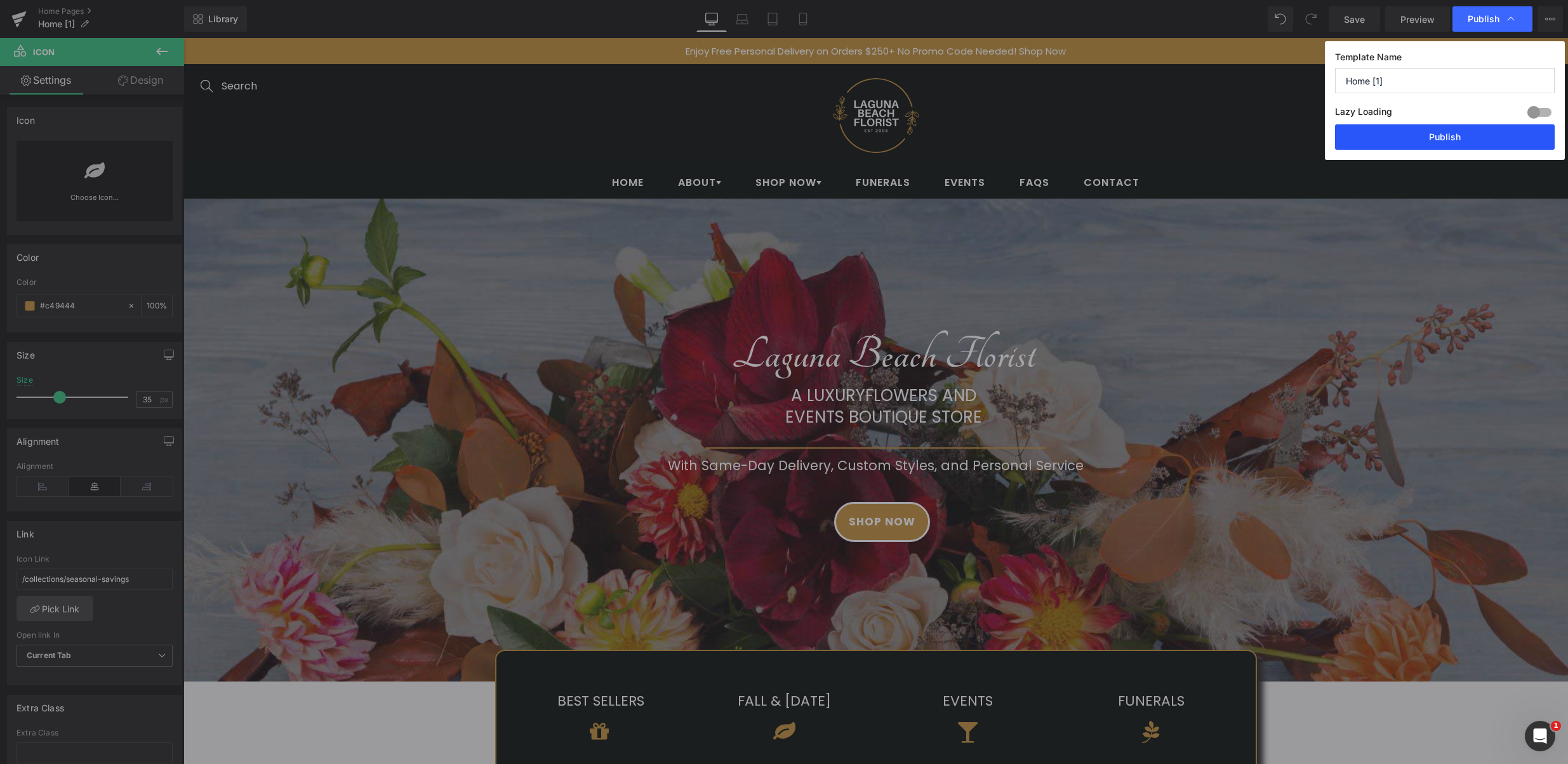
click at [1466, 138] on button "Publish" at bounding box center [1445, 138] width 220 height 25
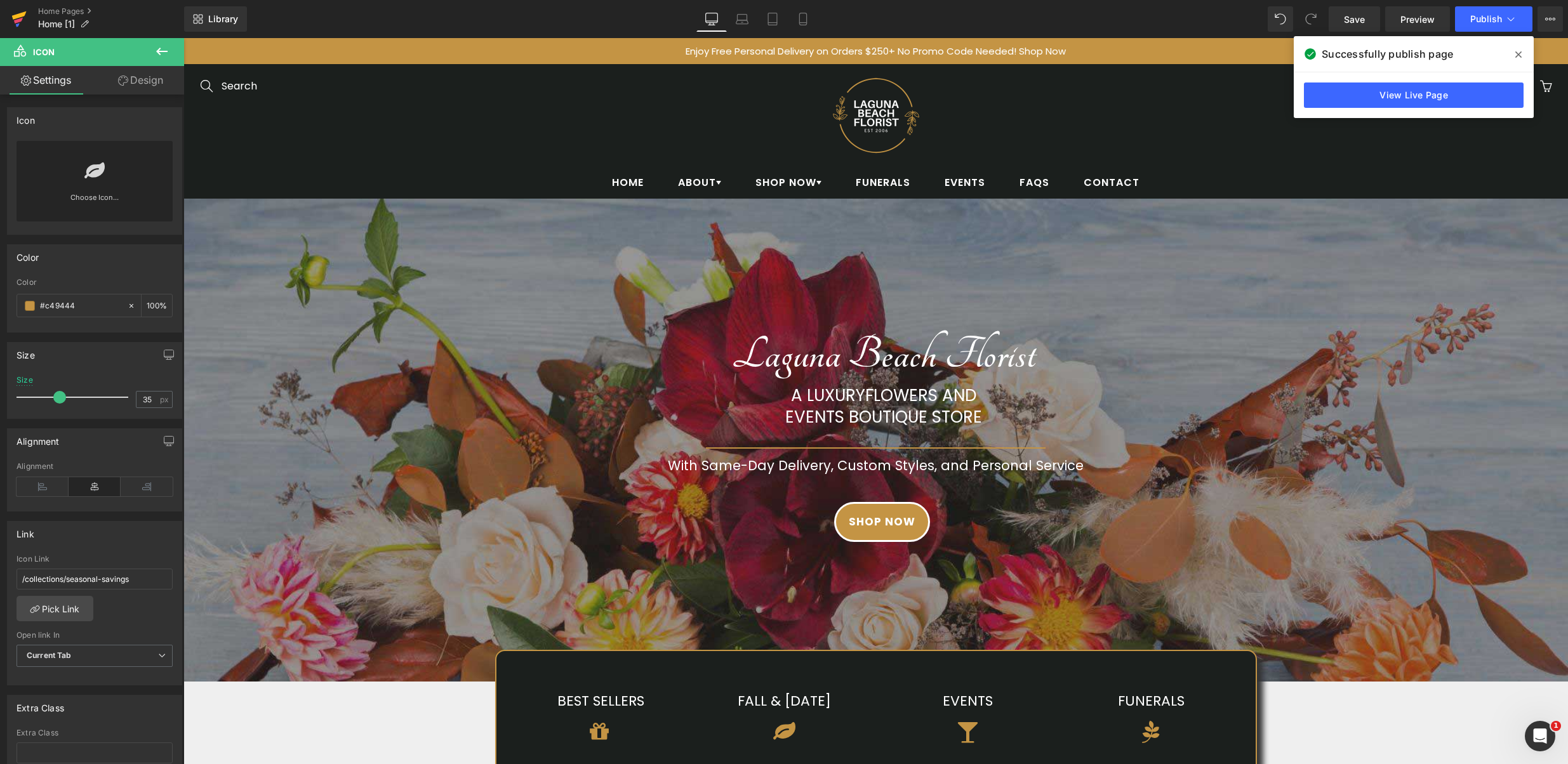
click at [25, 25] on icon at bounding box center [19, 19] width 15 height 31
